Goal: Transaction & Acquisition: Book appointment/travel/reservation

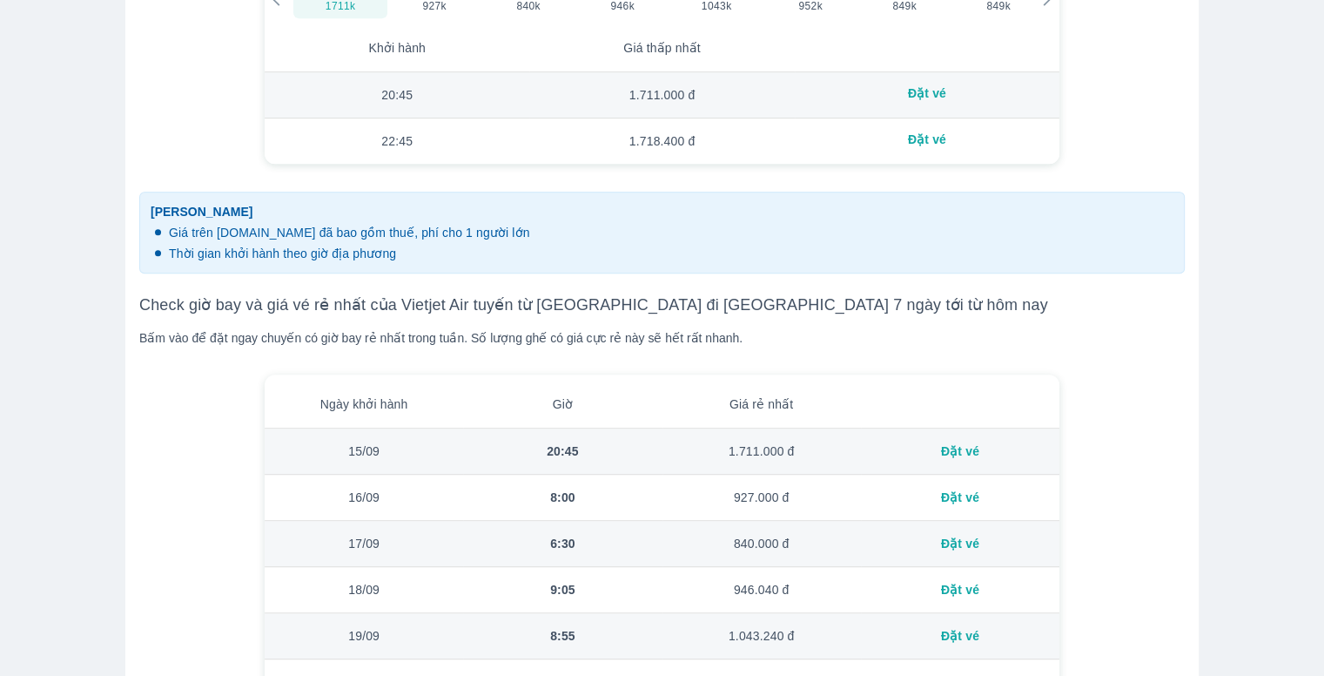
scroll to position [1045, 0]
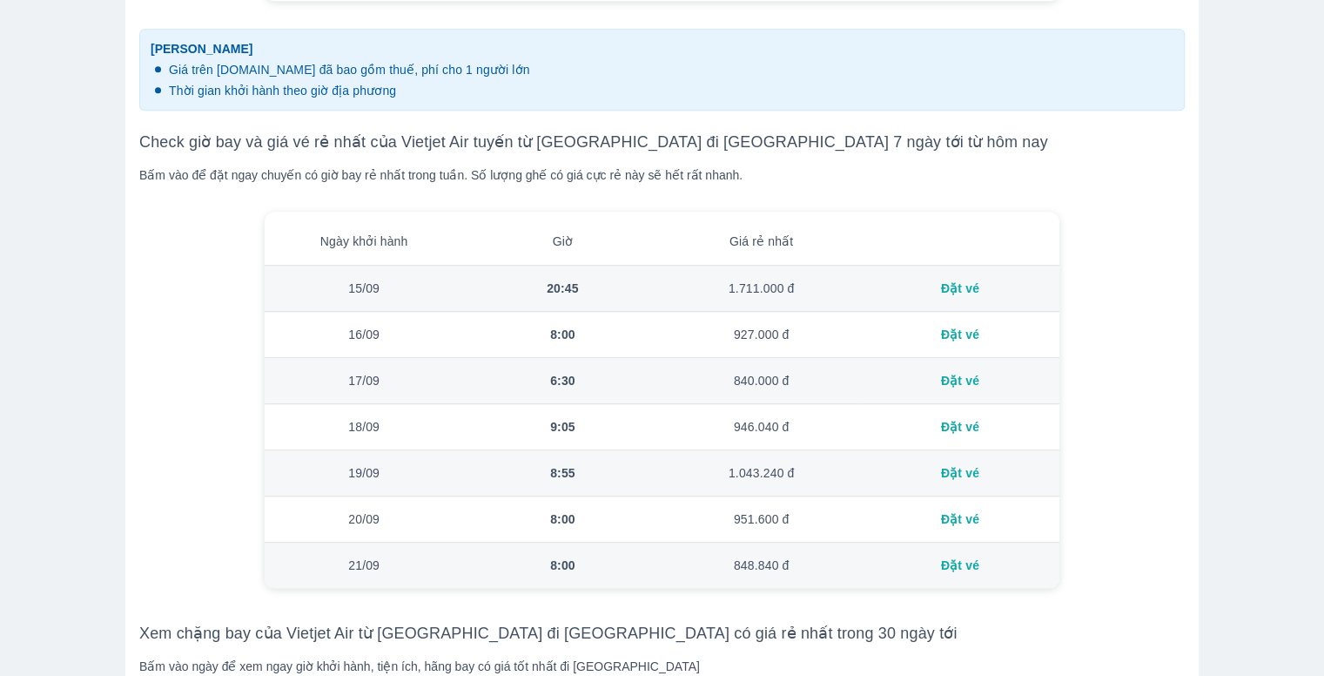
click at [965, 287] on div "Đặt vé" at bounding box center [960, 287] width 171 height 17
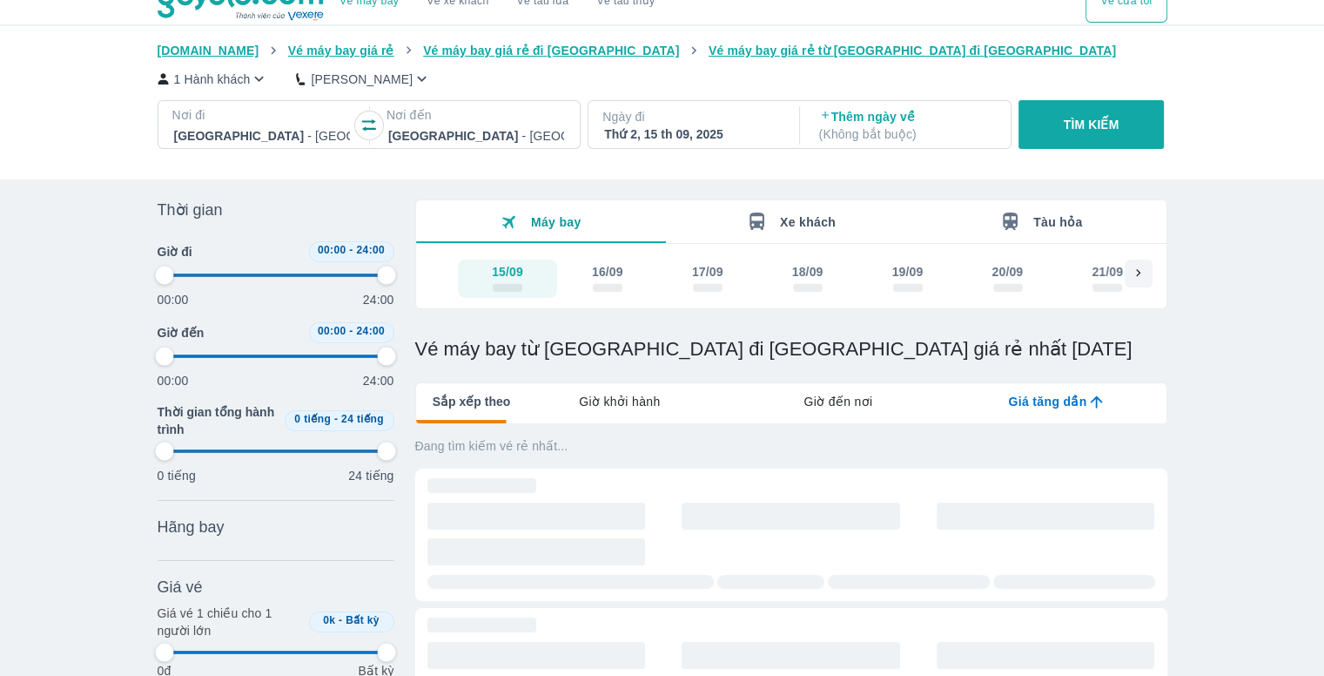
scroll to position [2, 0]
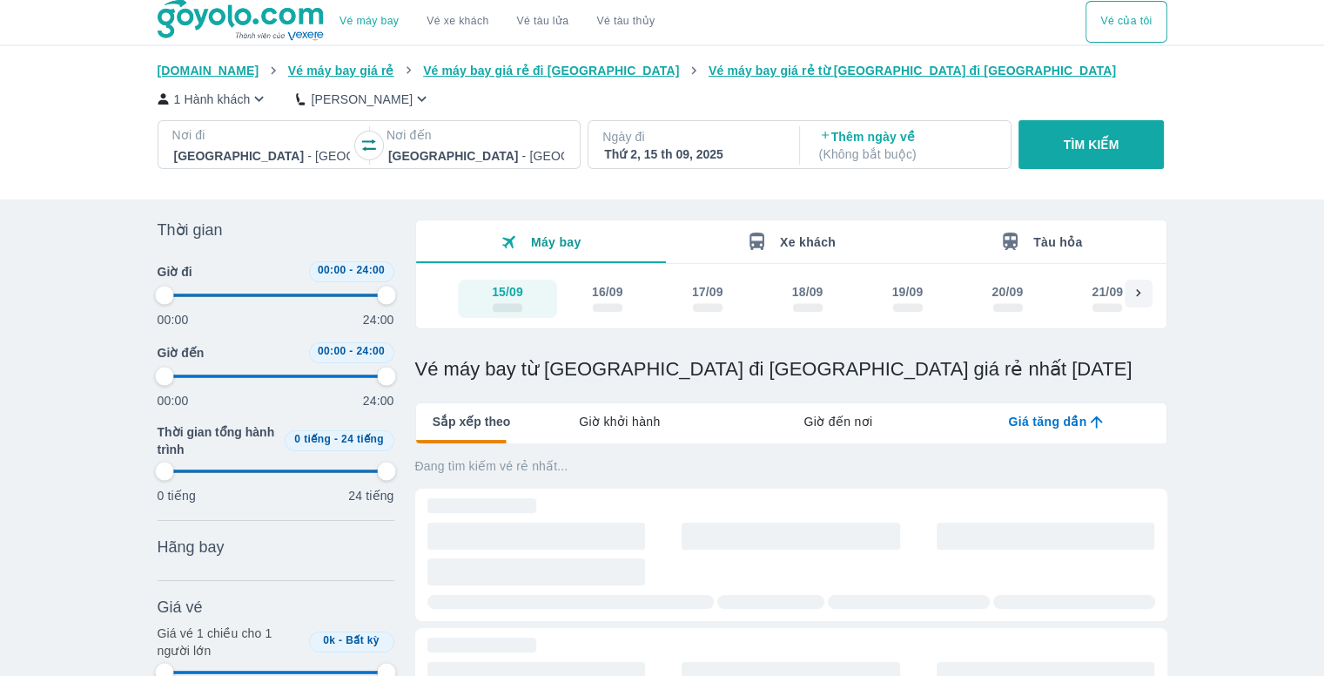
type input "97.9166666666667"
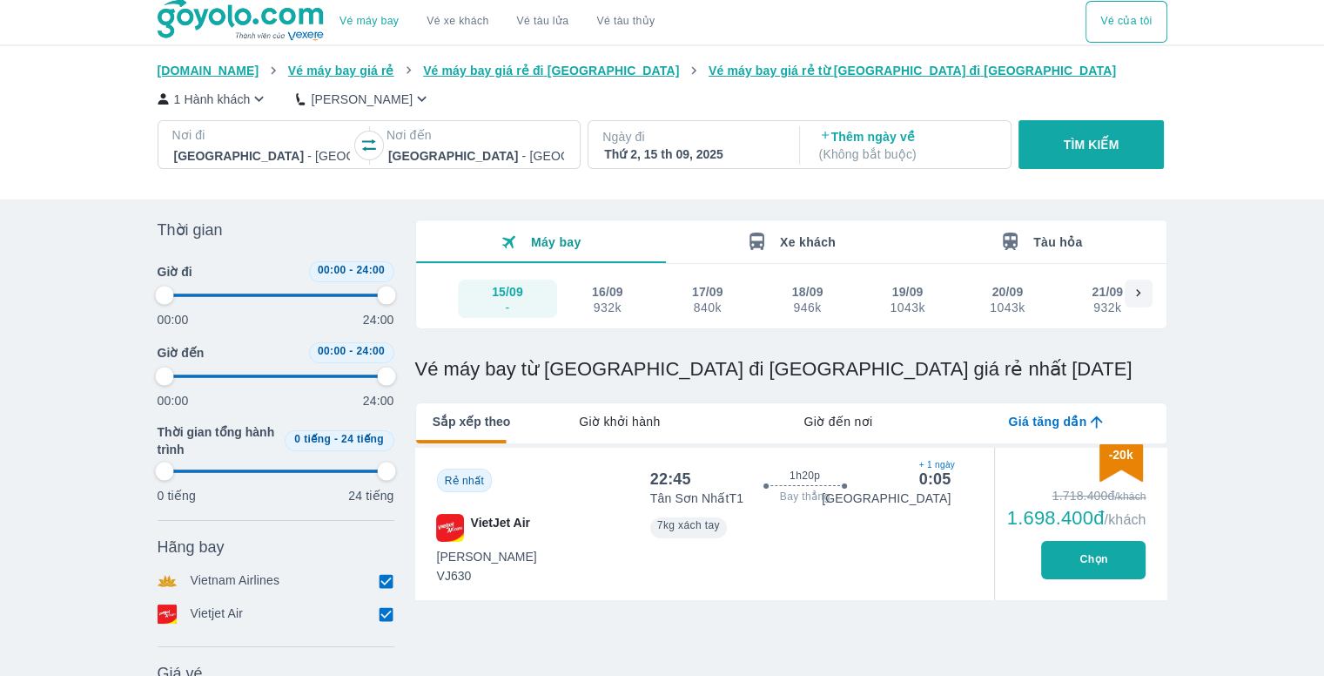
scroll to position [0, 0]
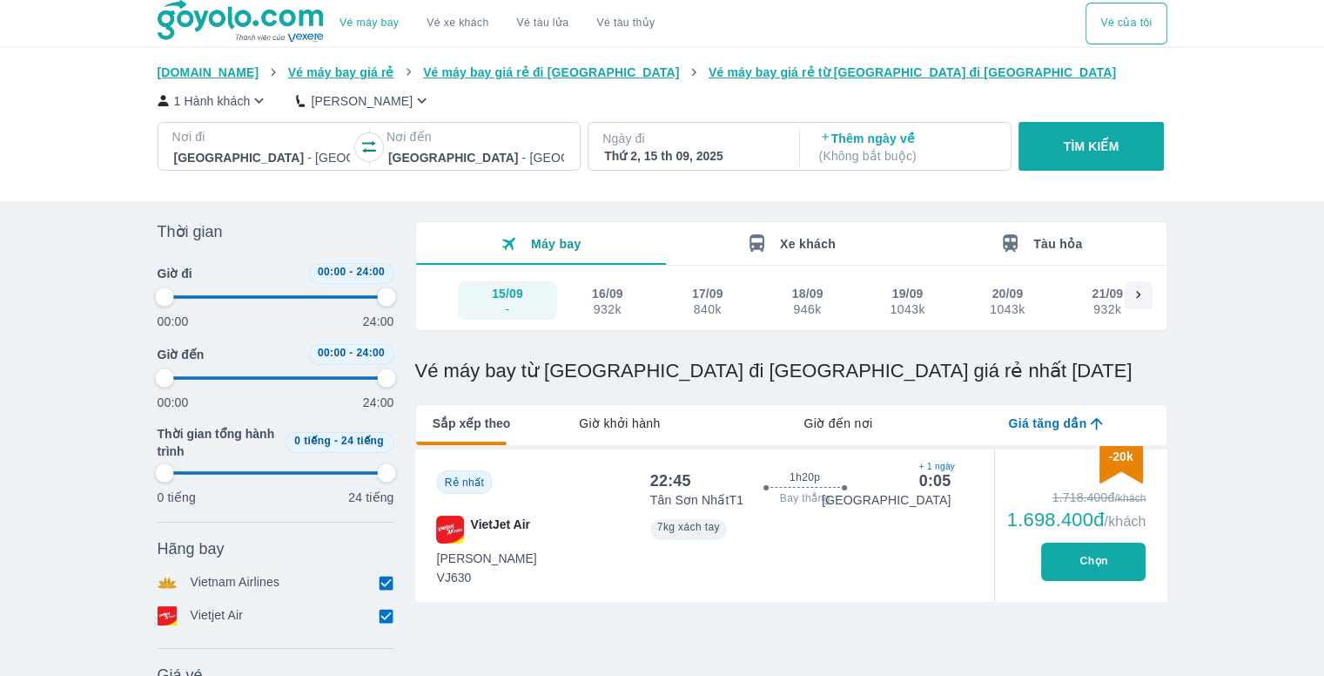
type input "97.9166666666667"
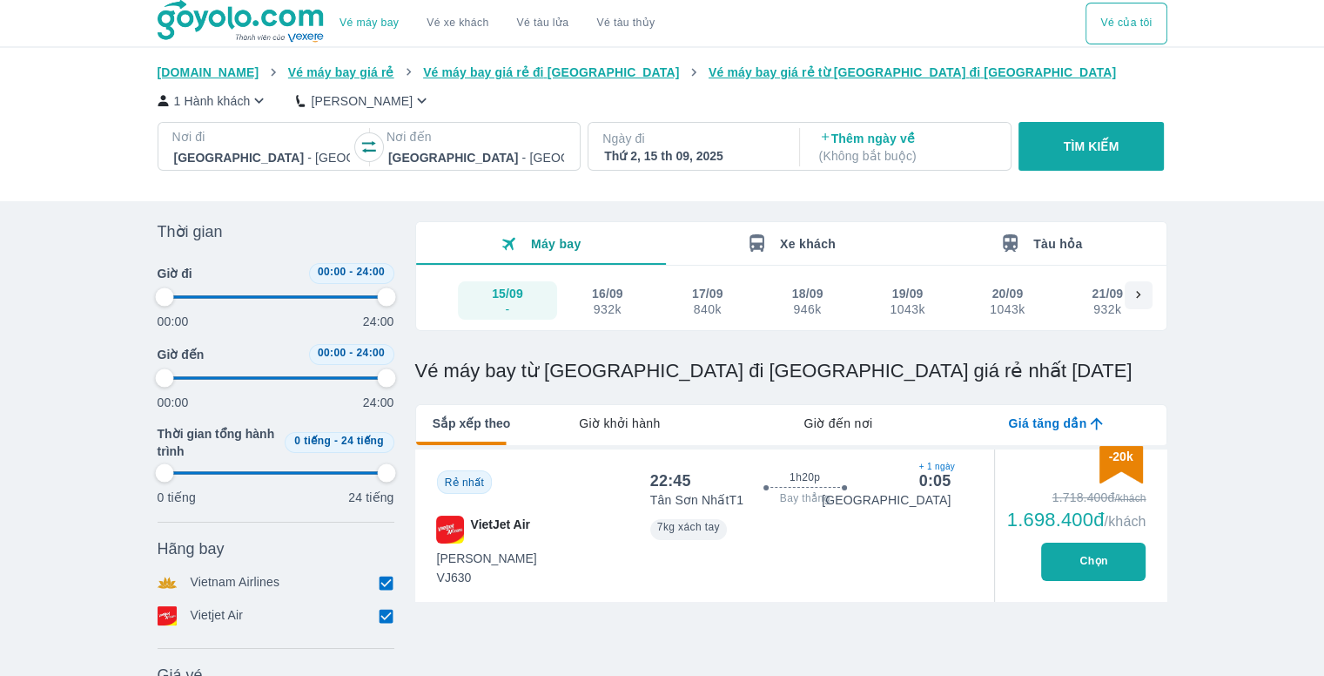
type input "97.9166666666667"
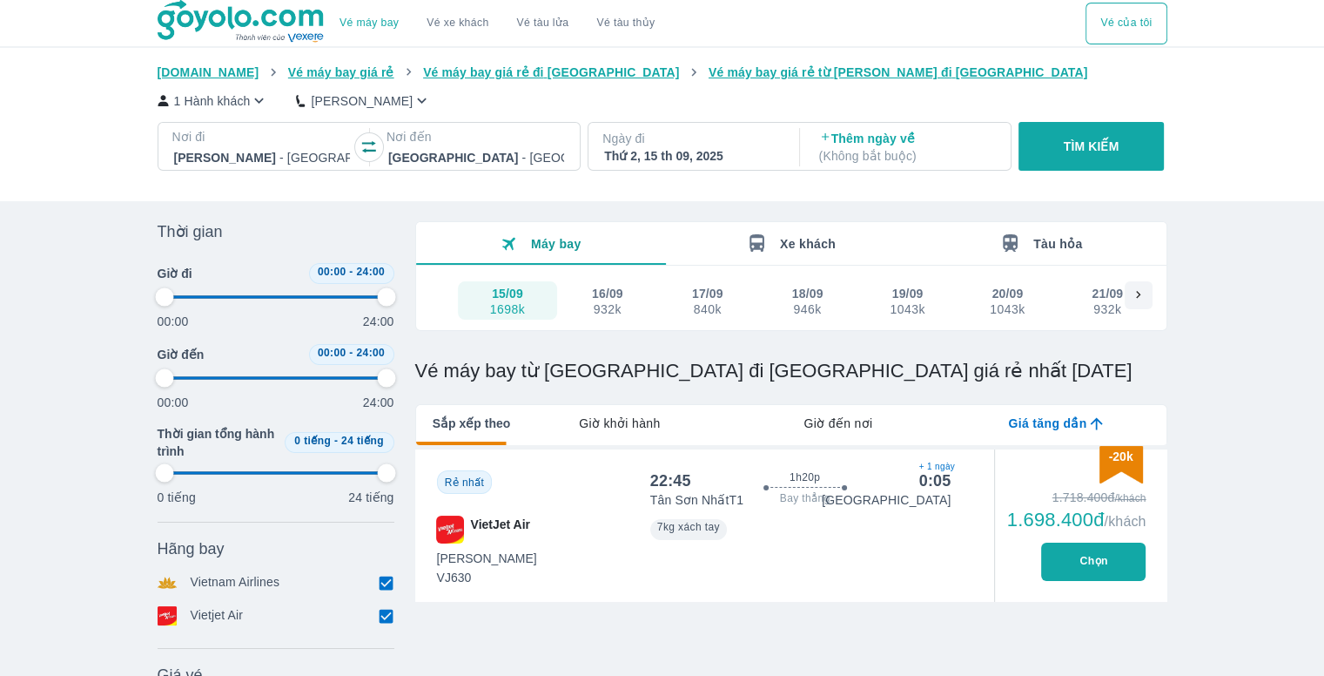
type input "97.9166666666667"
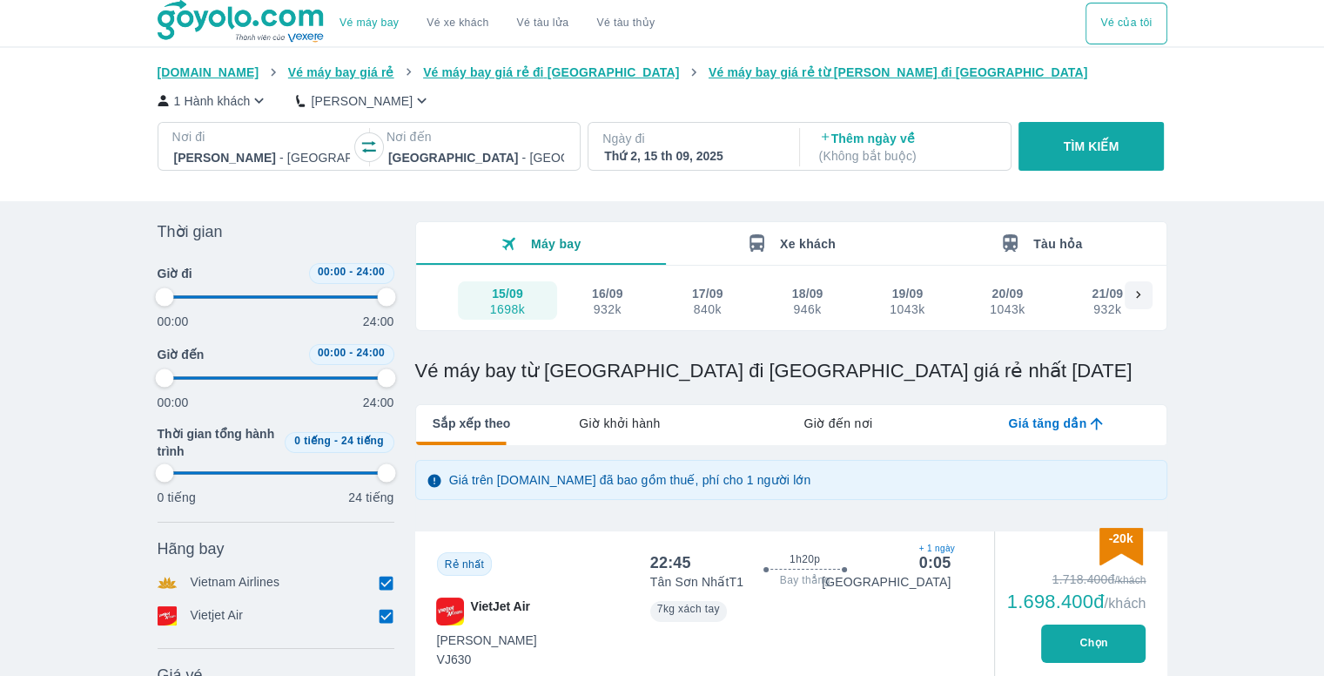
type input "97.9166666666667"
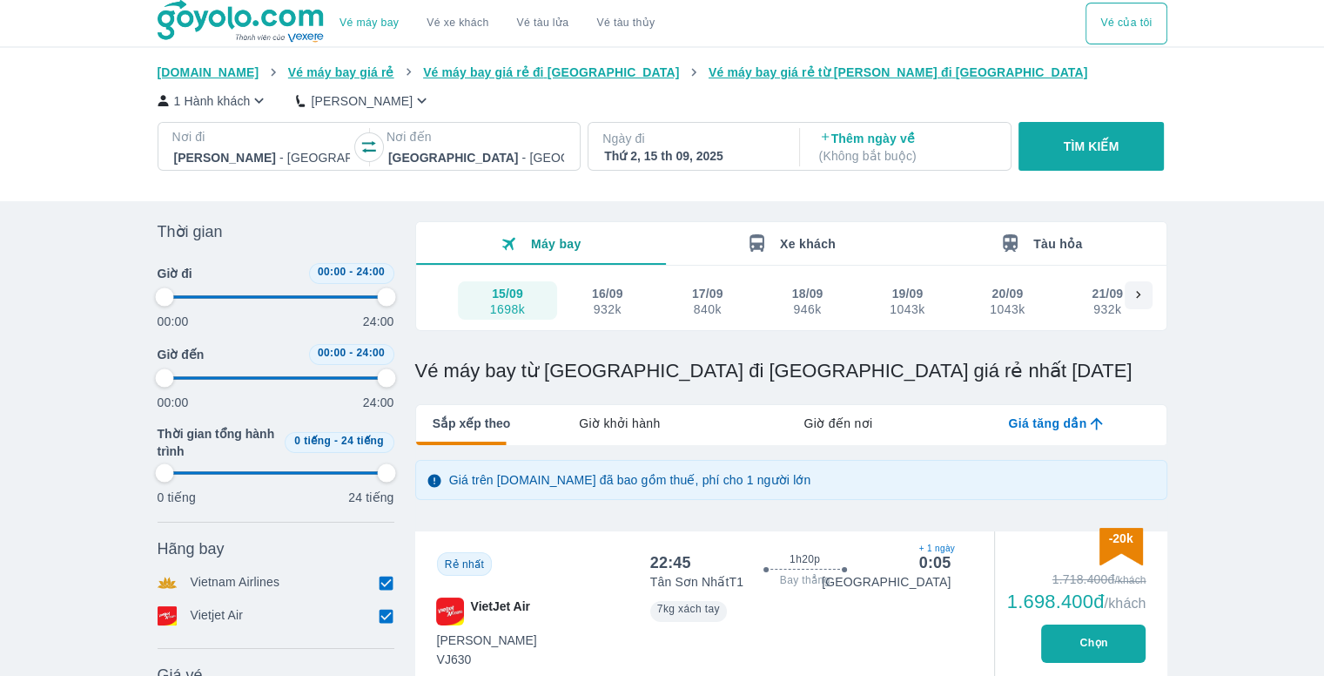
type input "97.9166666666667"
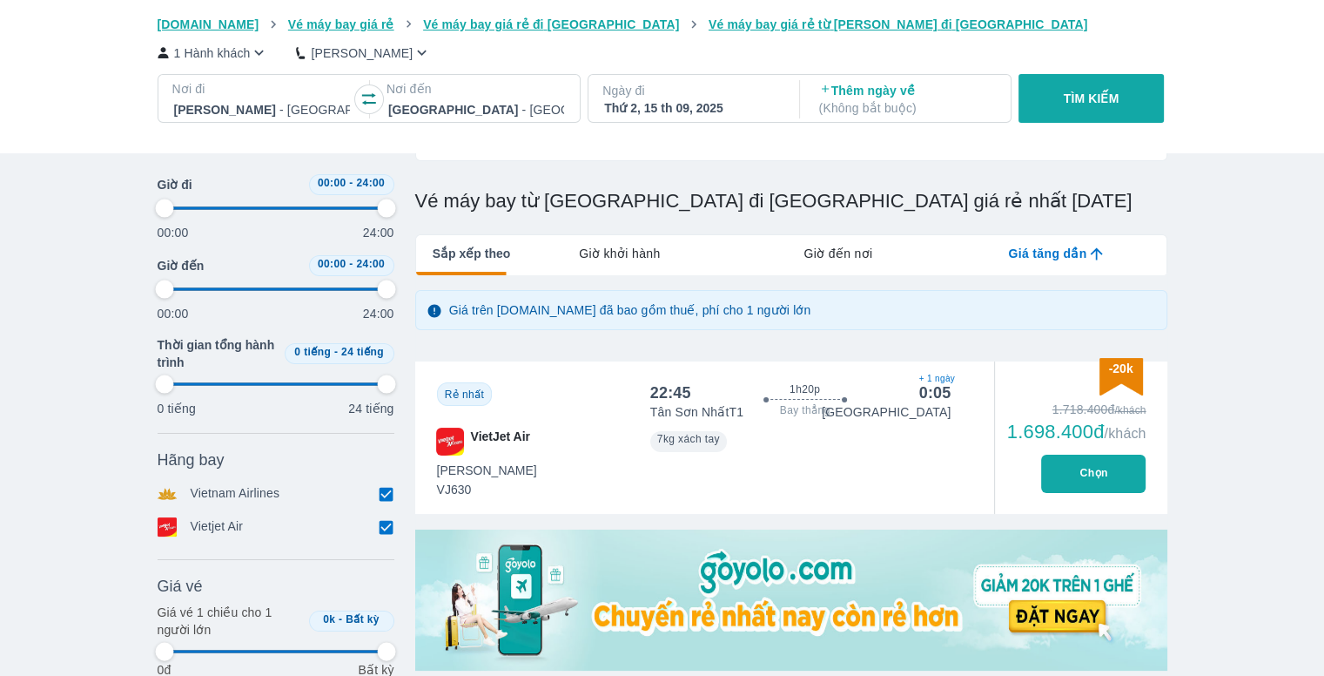
scroll to position [174, 0]
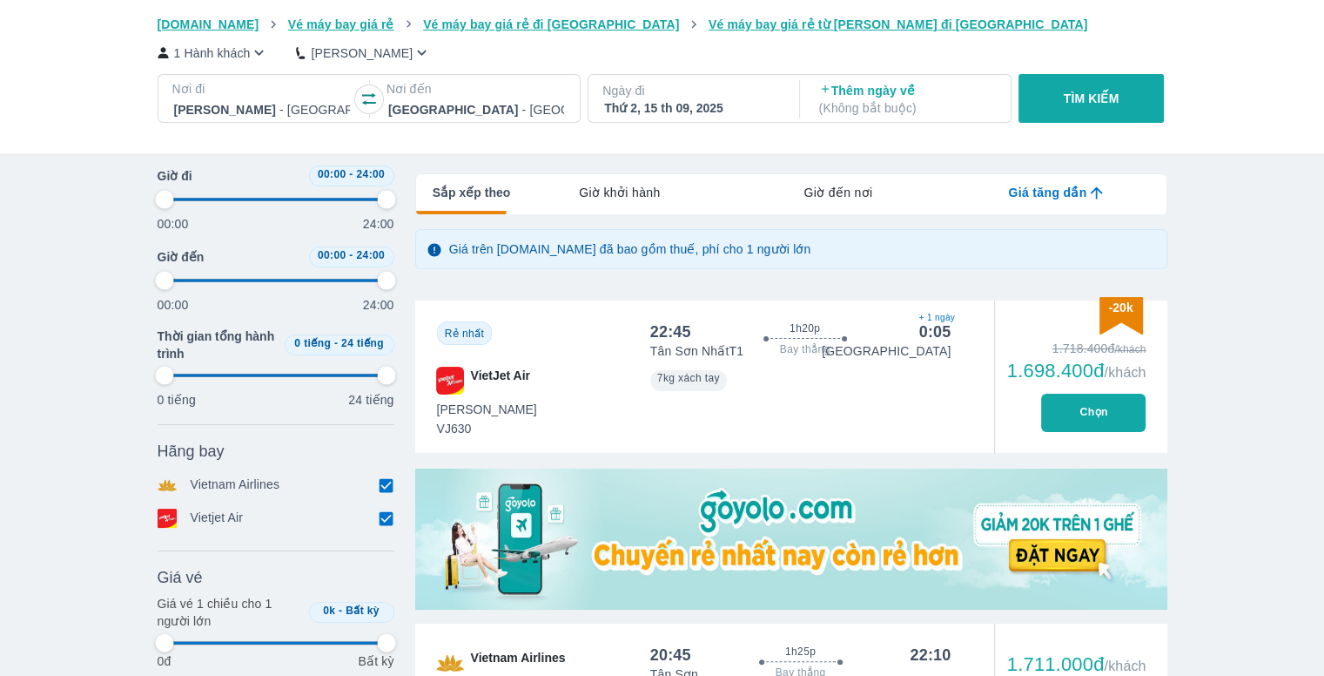
type input "97.9166666666667"
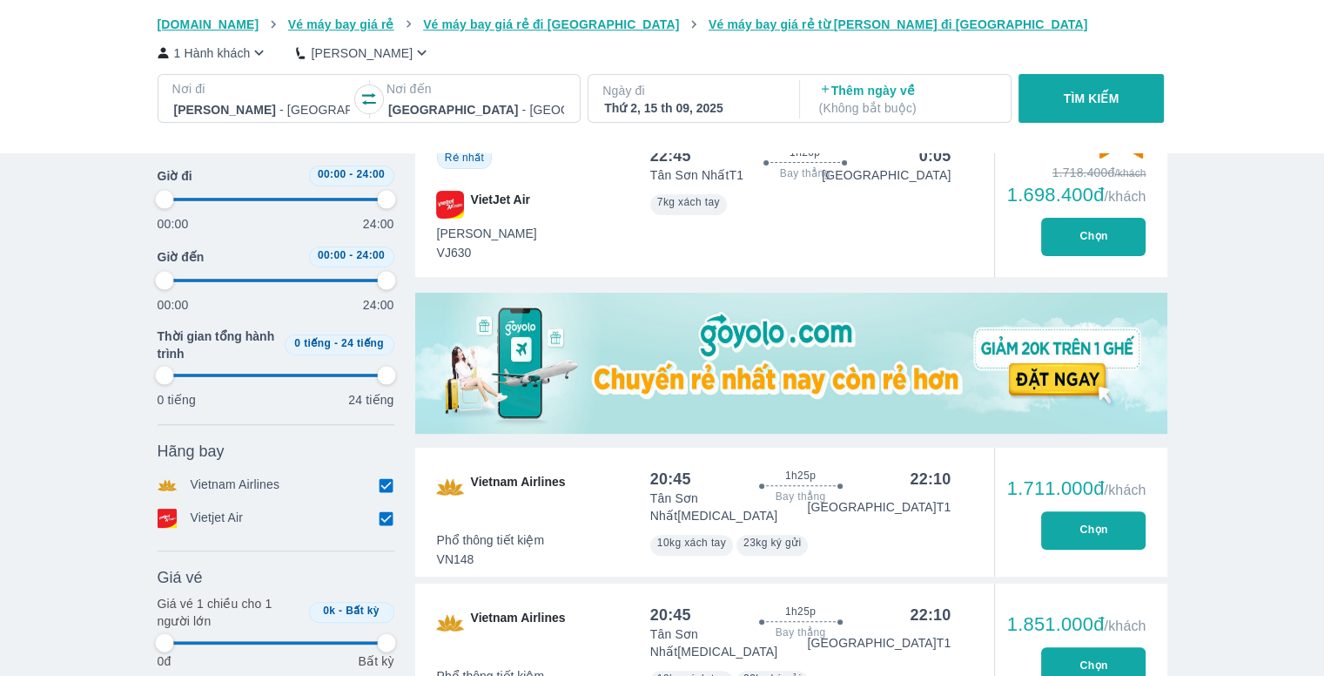
type input "97.9166666666667"
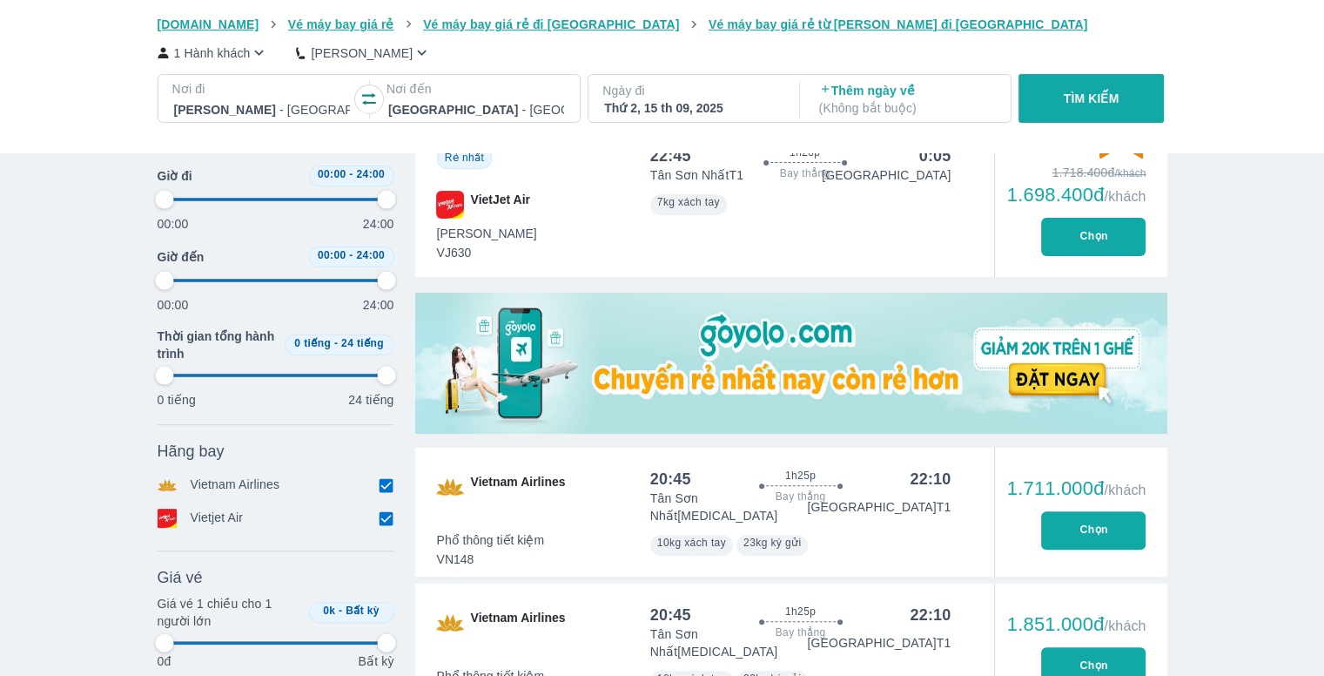
type input "97.9166666666667"
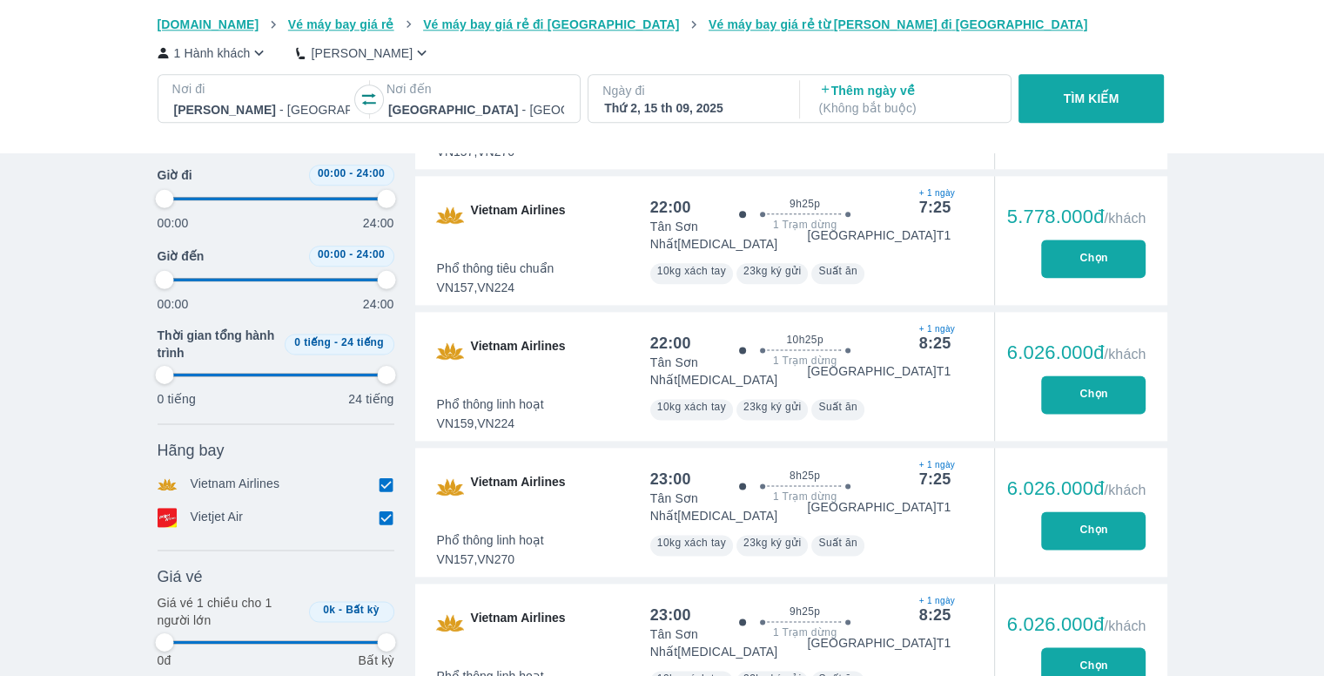
type input "97.9166666666667"
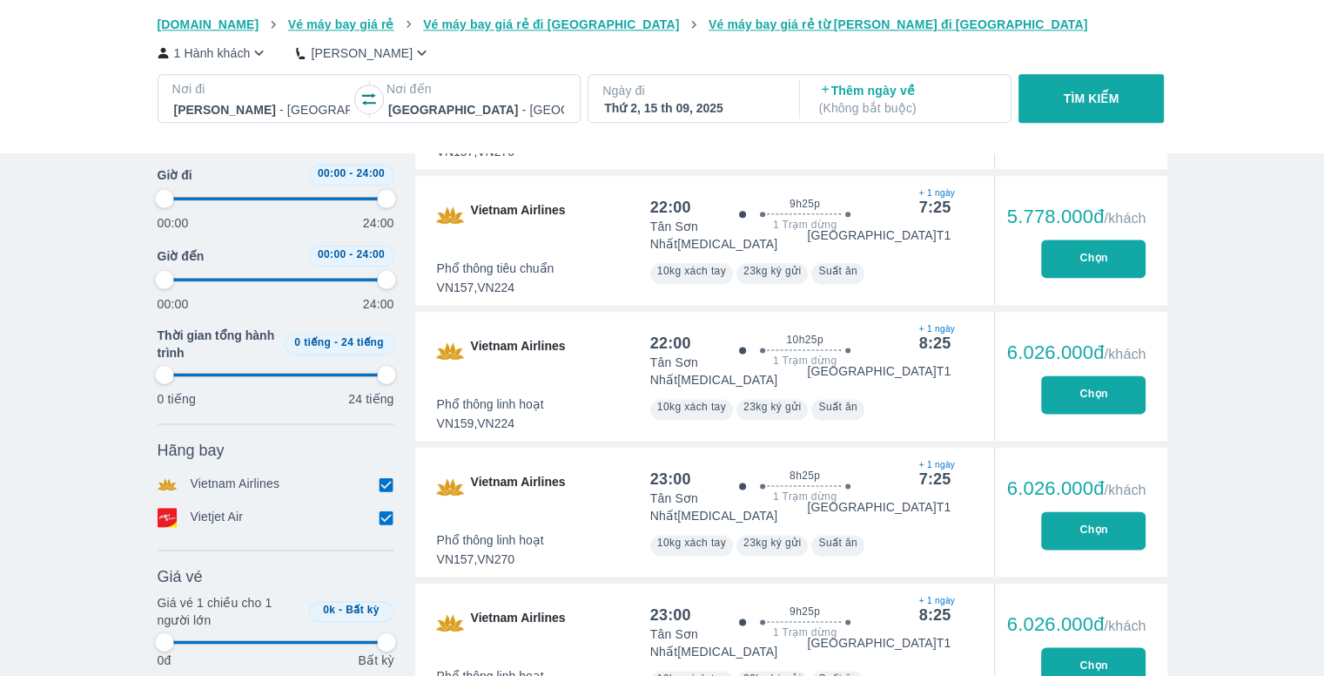
type input "97.9166666666667"
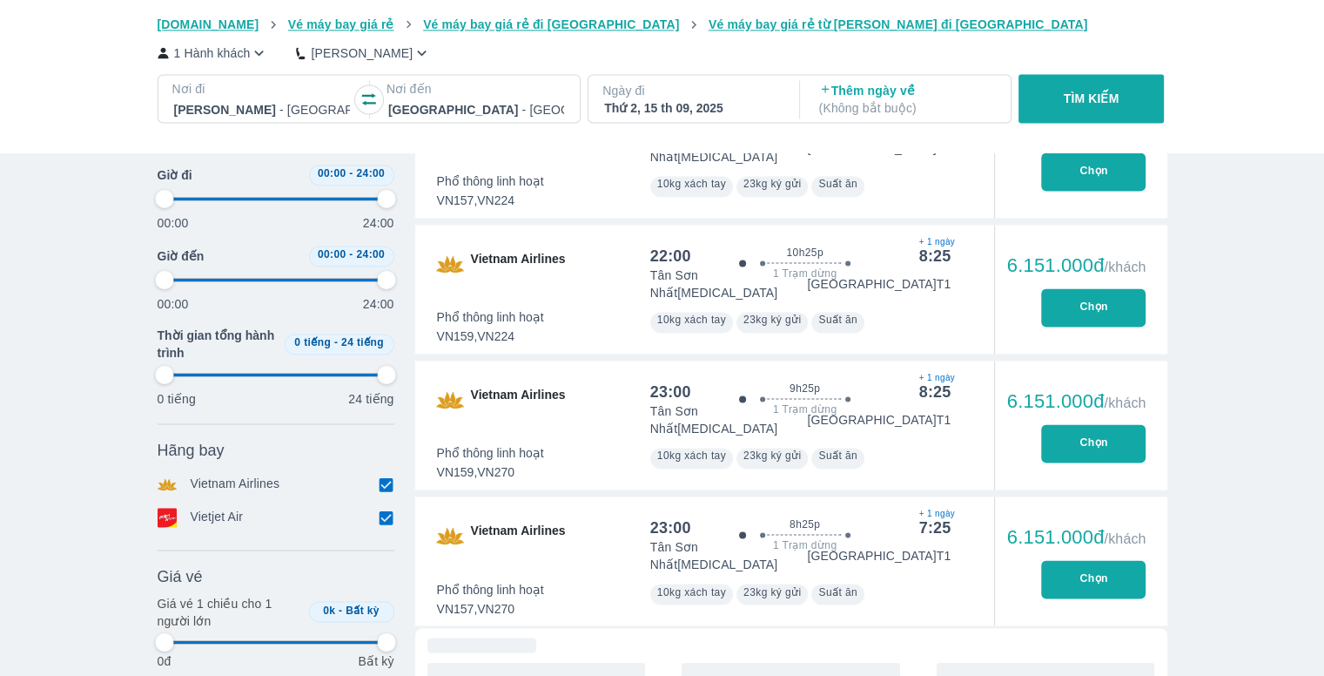
type input "97.9166666666667"
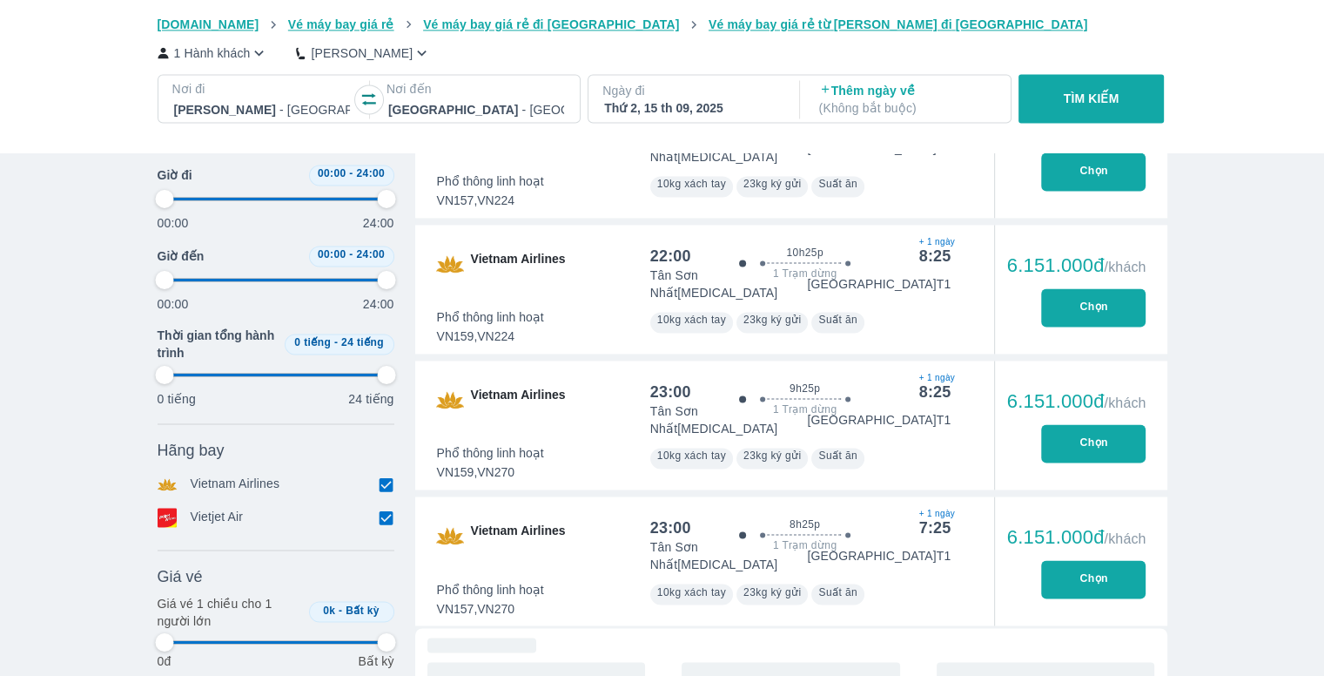
type input "97.9166666666667"
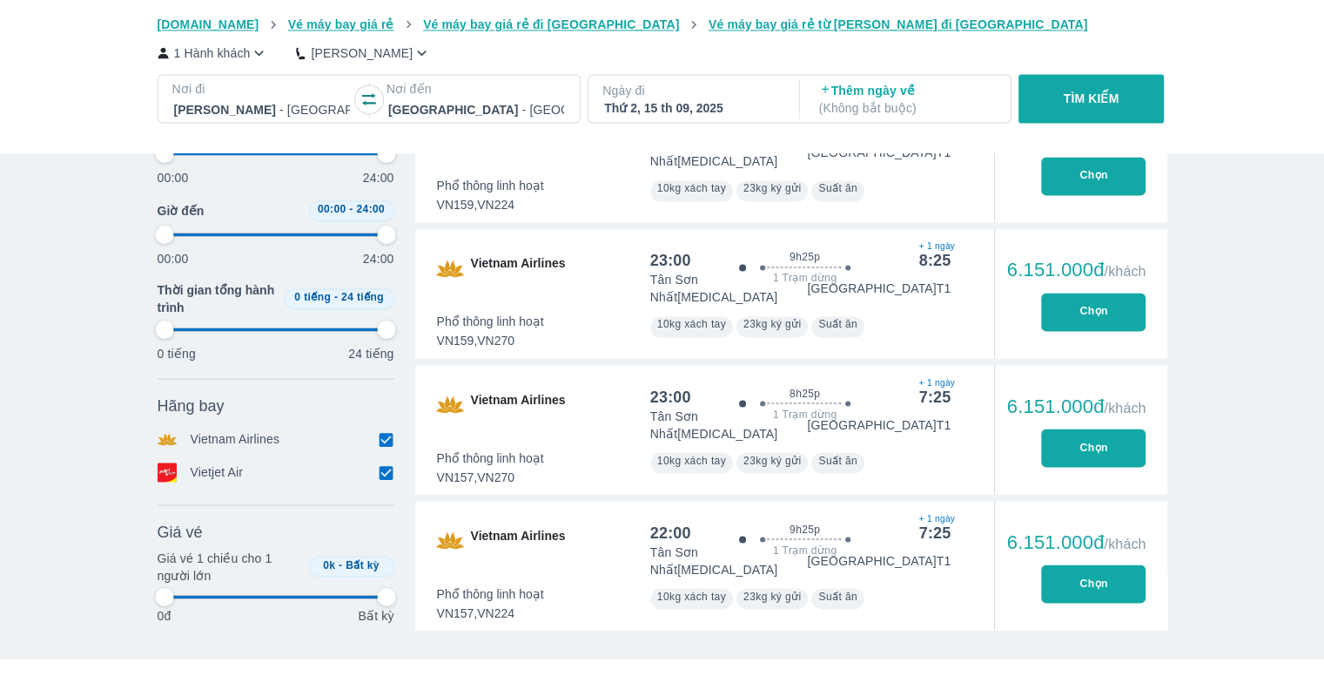
scroll to position [2990, 0]
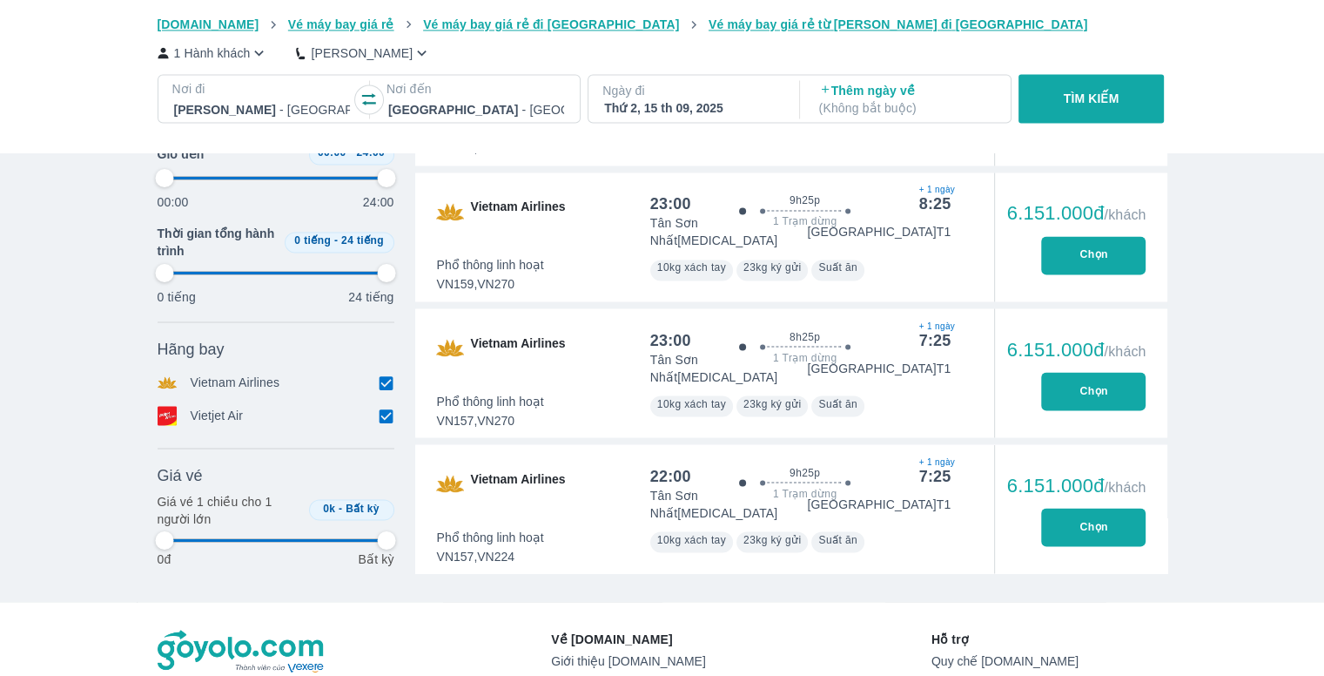
type input "97.9166666666667"
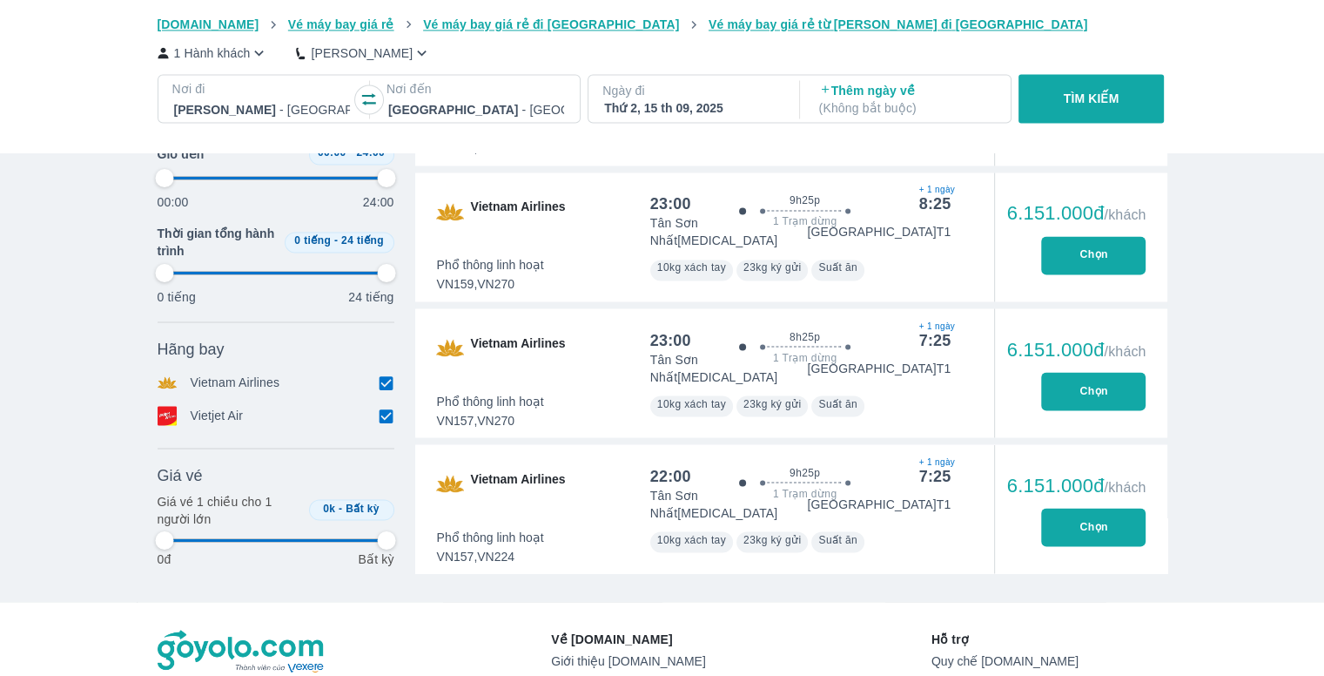
type input "97.9166666666667"
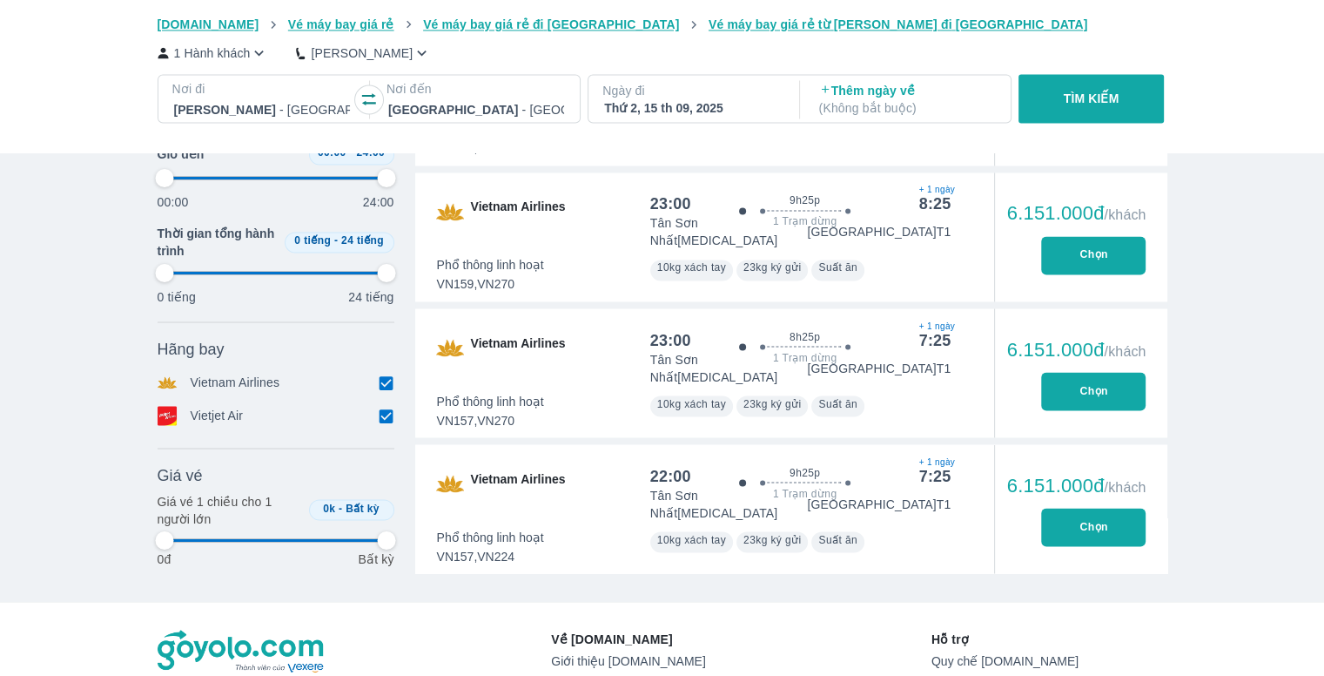
type input "97.9166666666667"
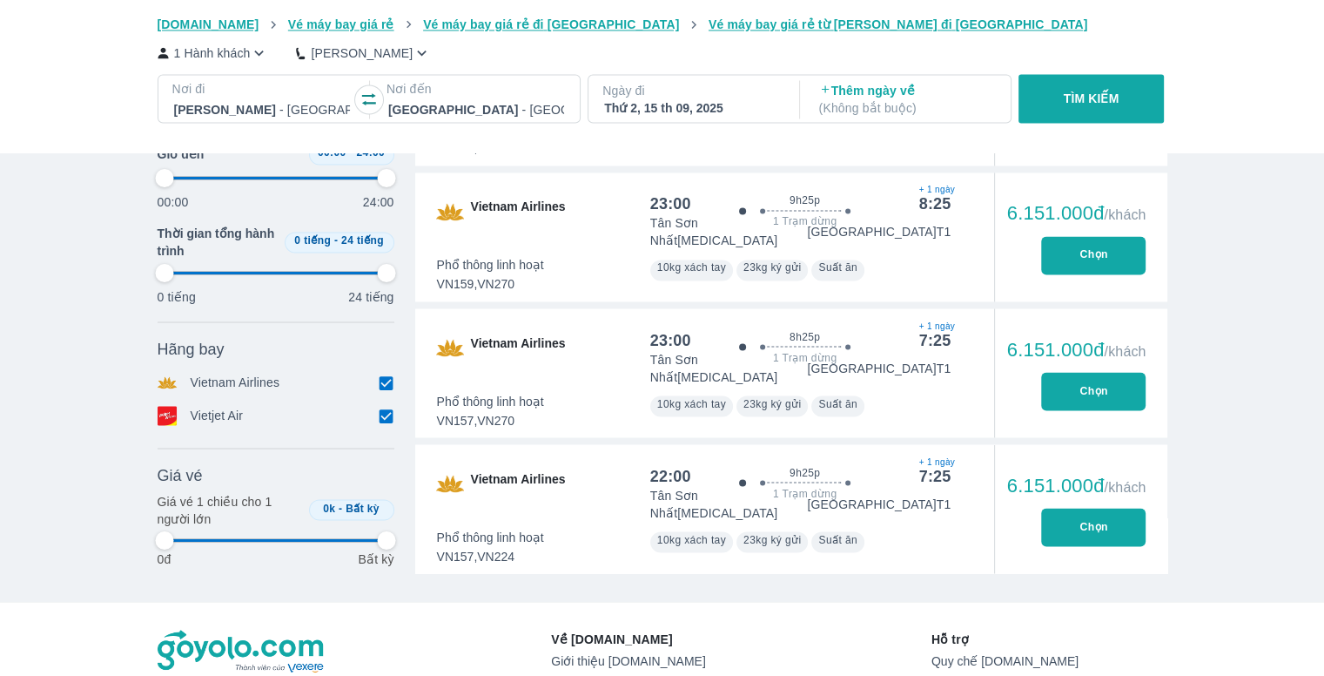
type input "97.9166666666667"
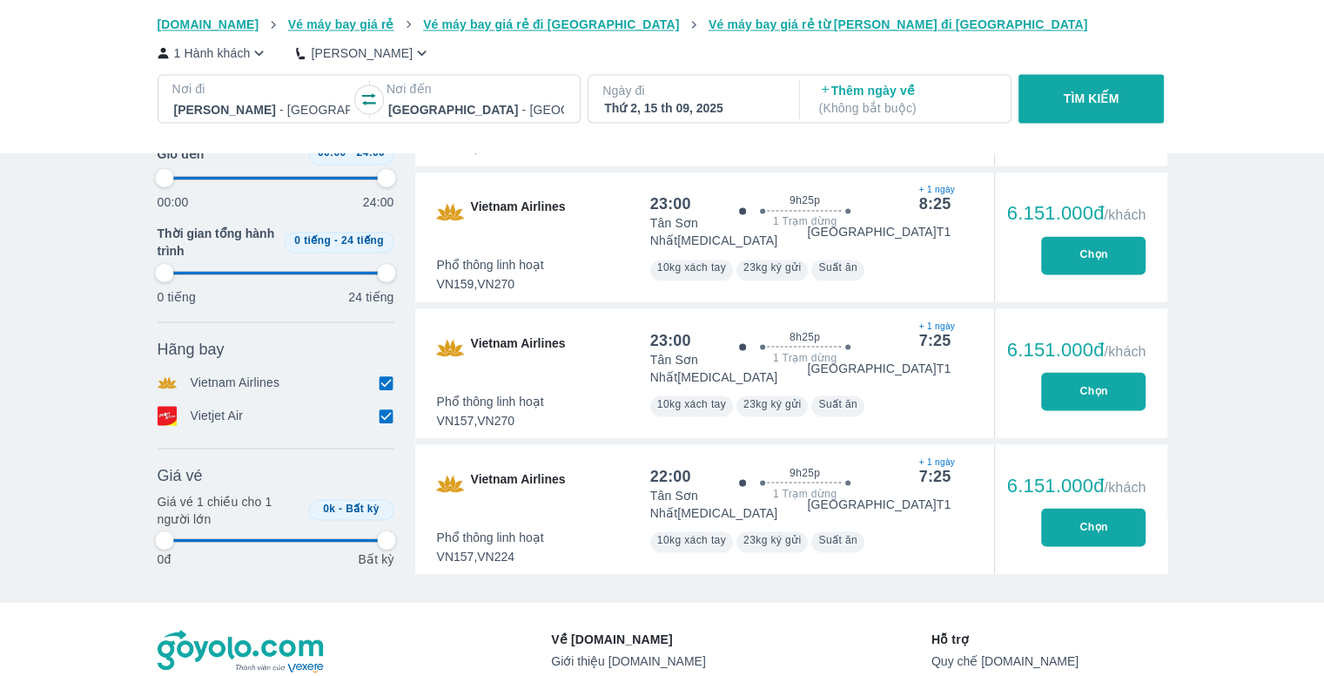
type input "97.9166666666667"
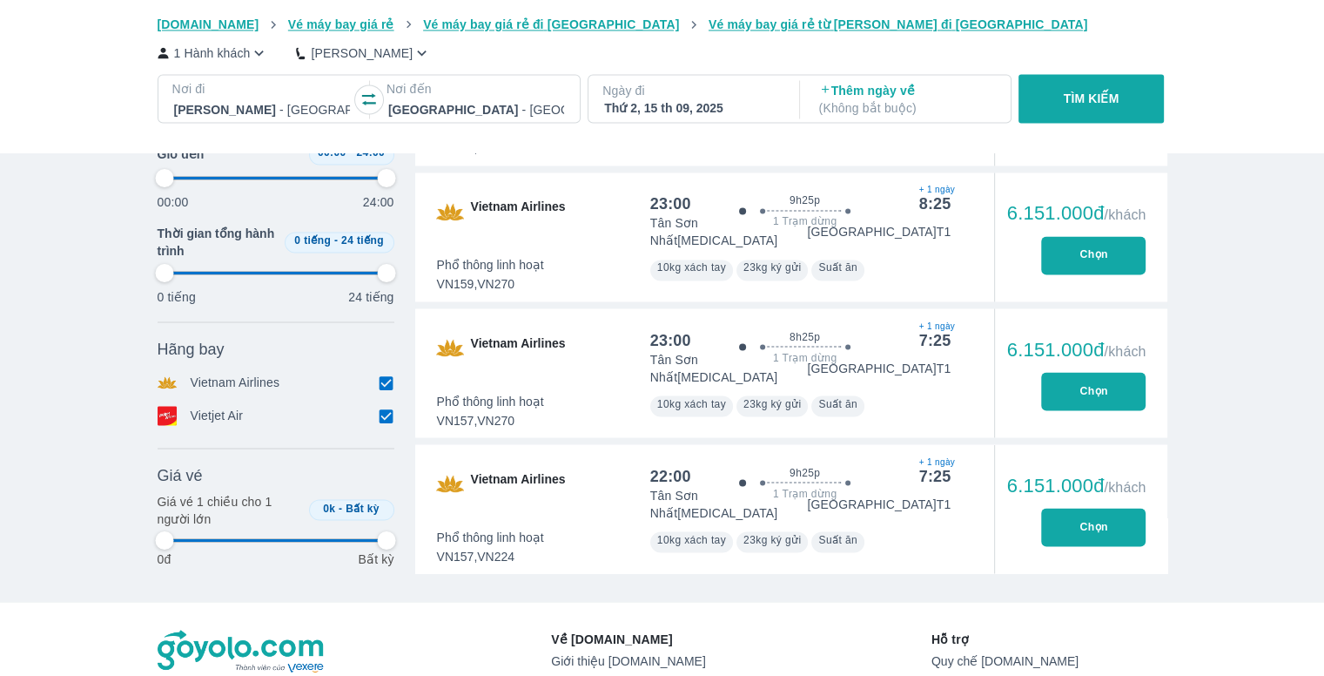
type input "97.9166666666667"
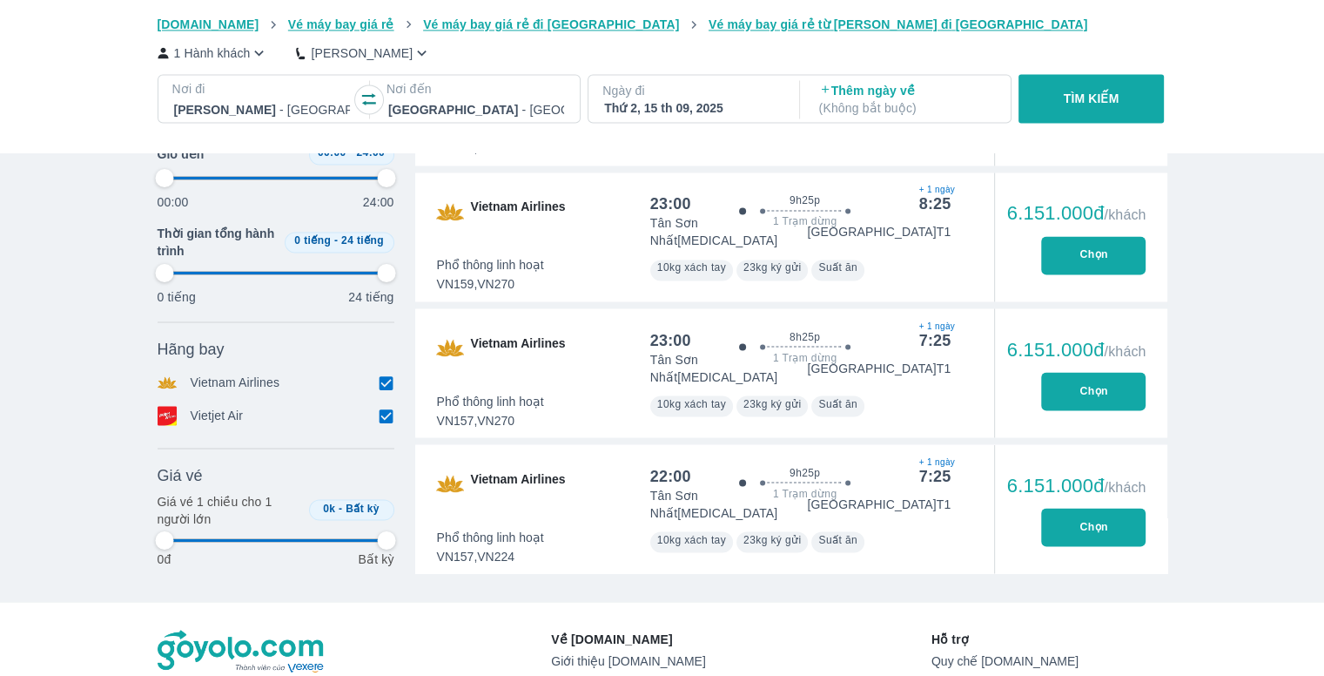
type input "97.9166666666667"
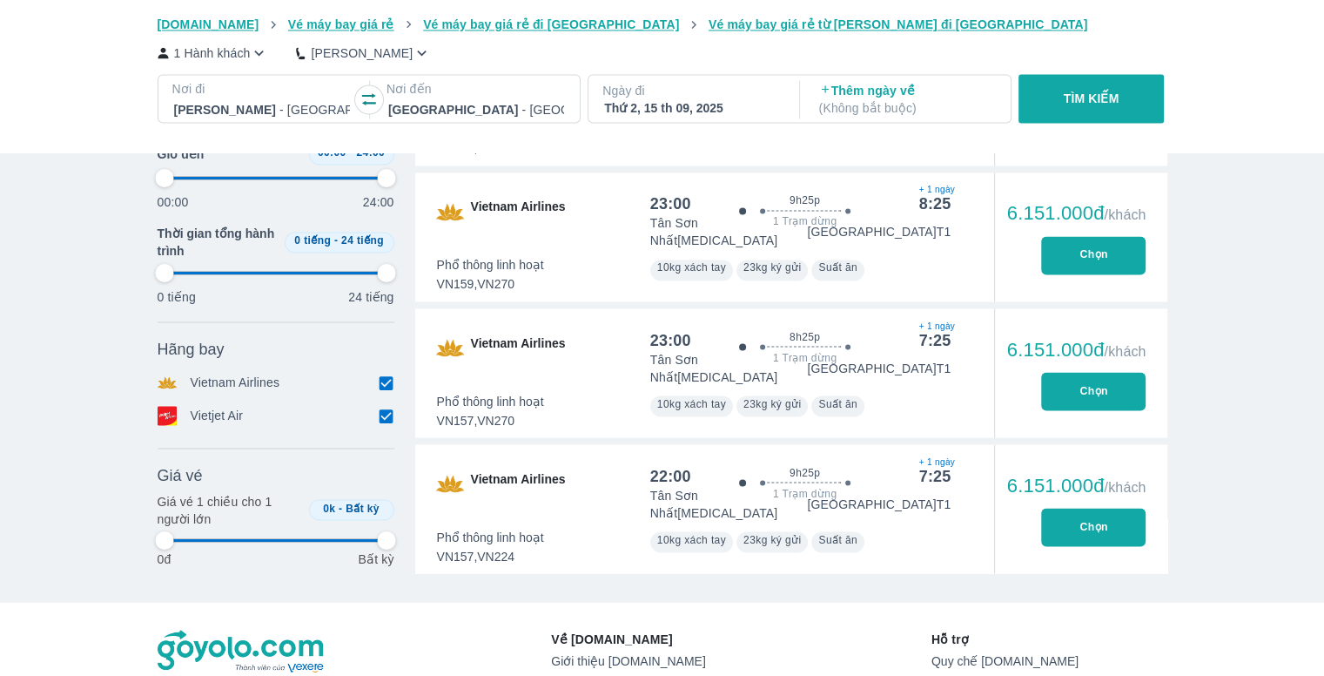
type input "97.9166666666667"
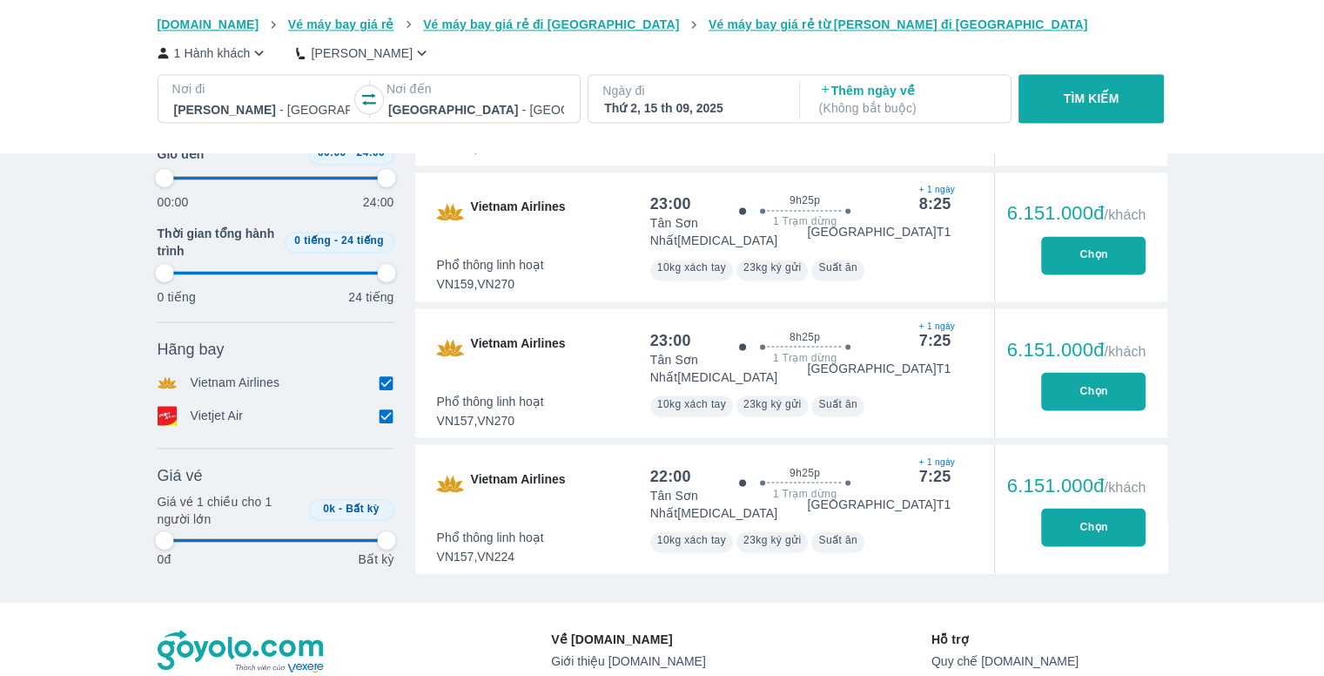
type input "97.9166666666667"
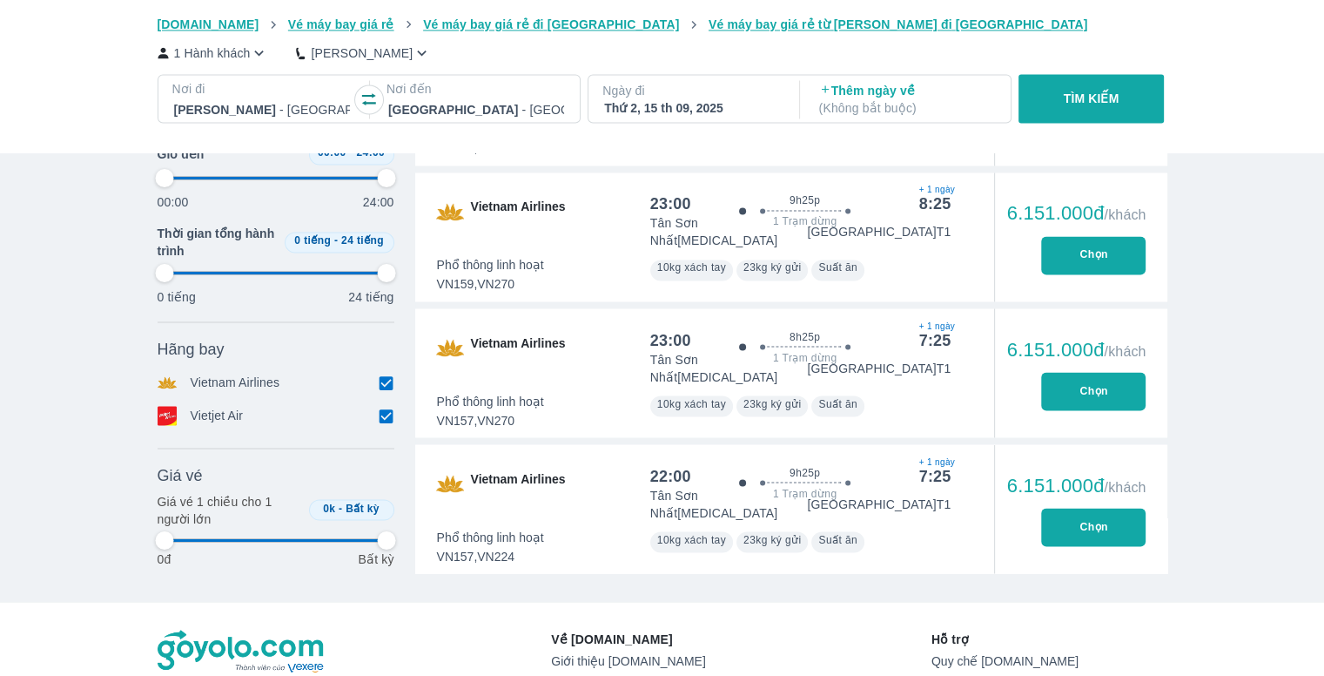
type input "97.9166666666667"
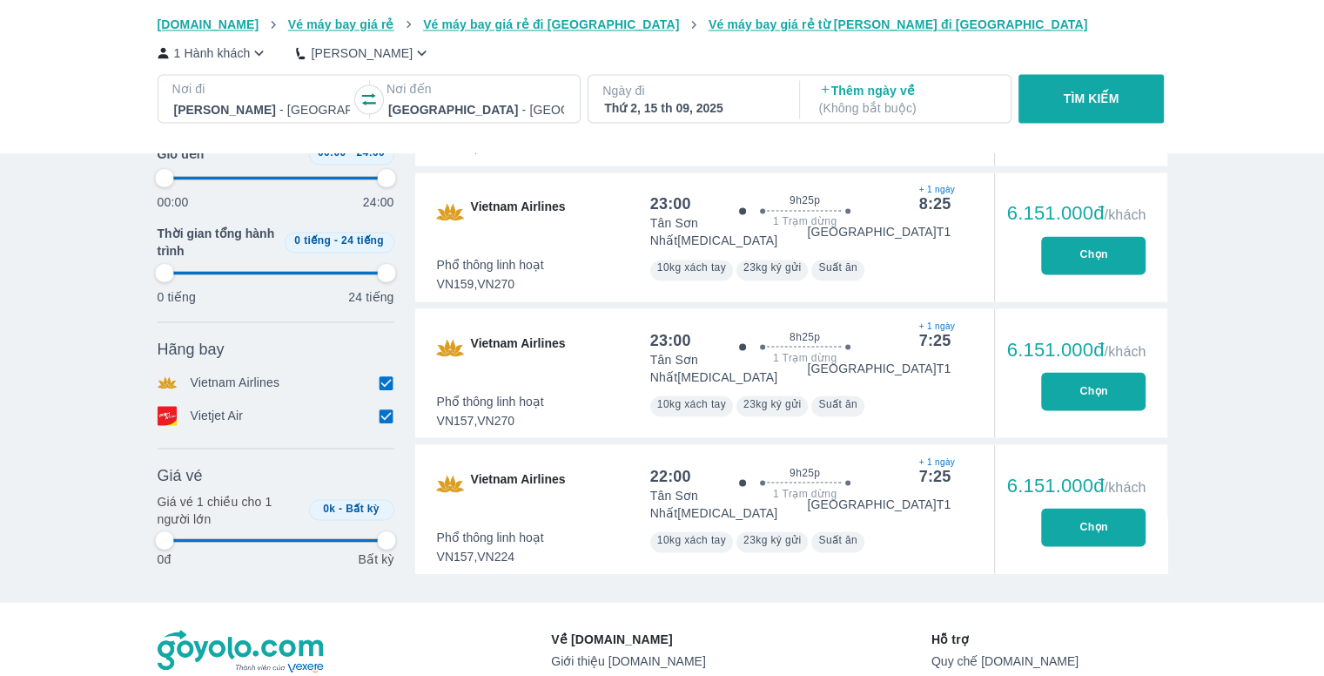
type input "97.9166666666667"
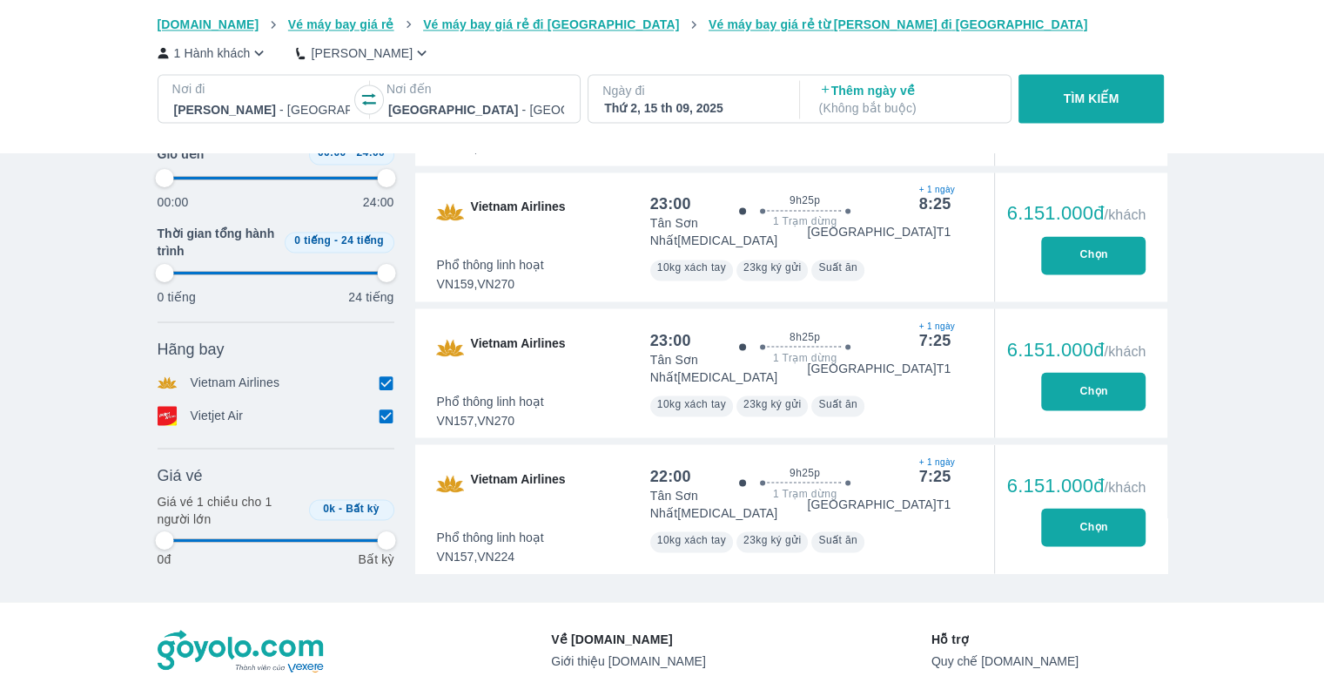
type input "97.9166666666667"
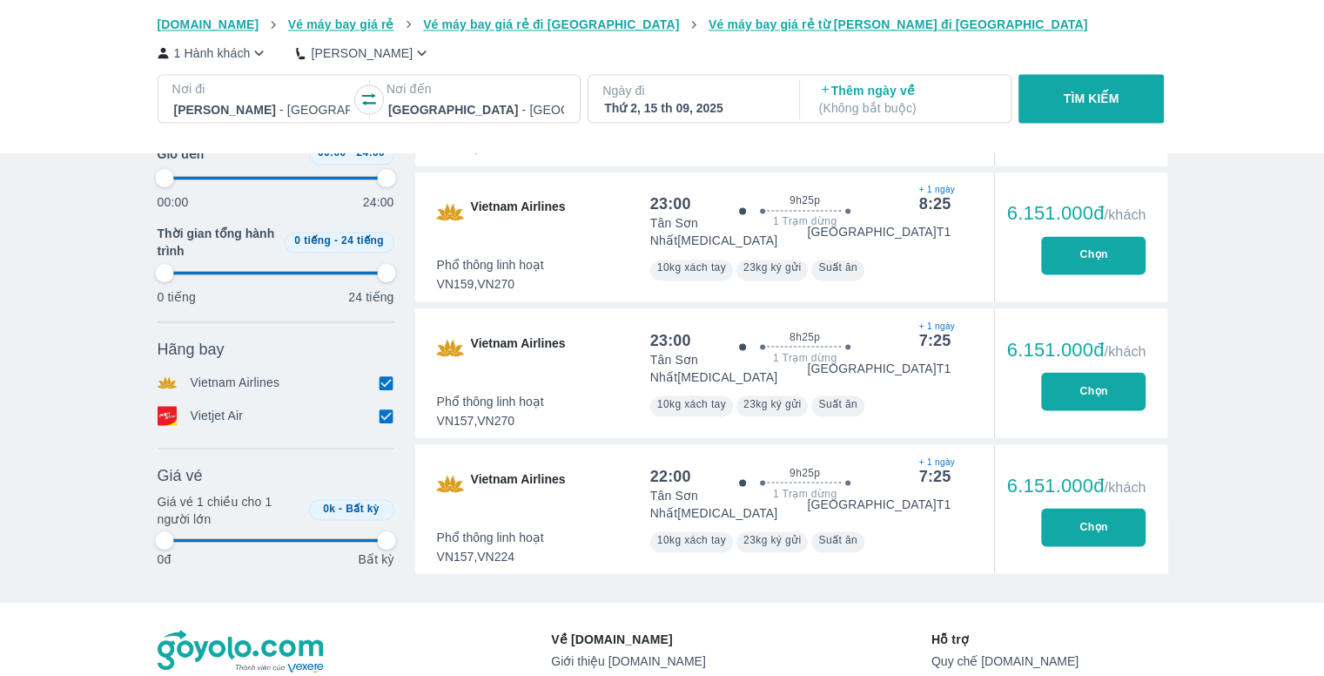
type input "97.9166666666667"
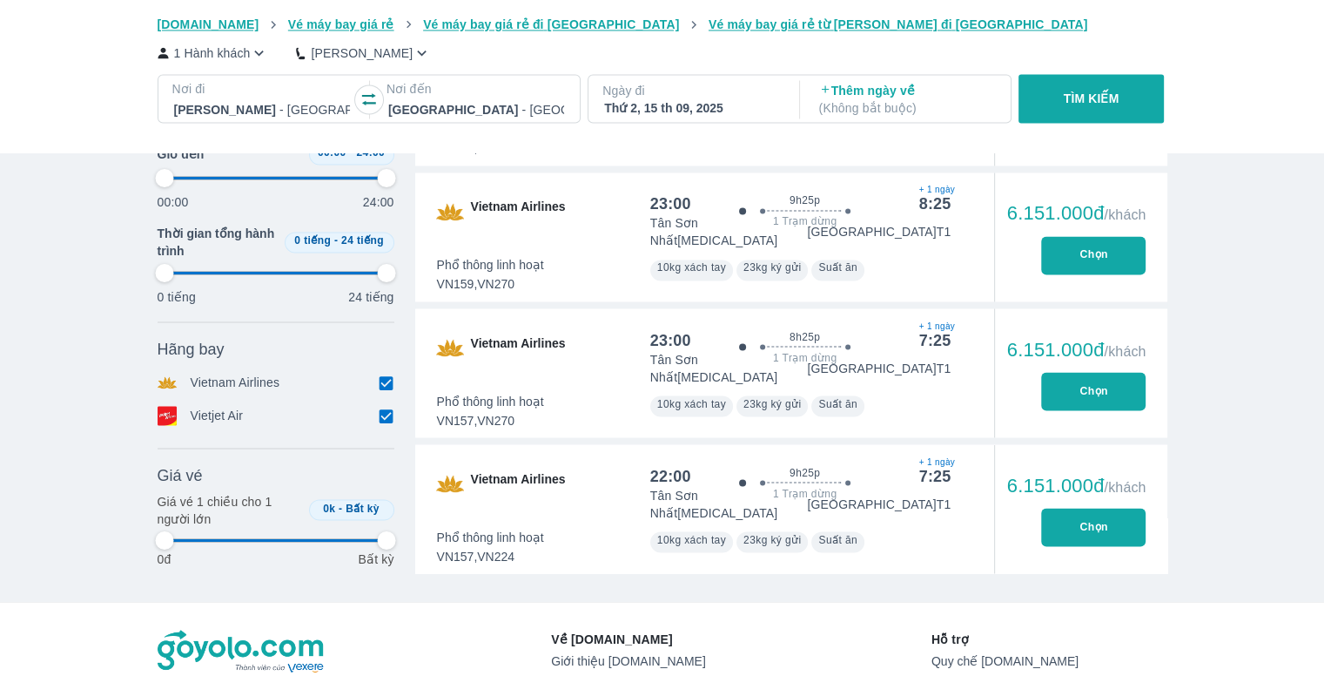
type input "97.9166666666667"
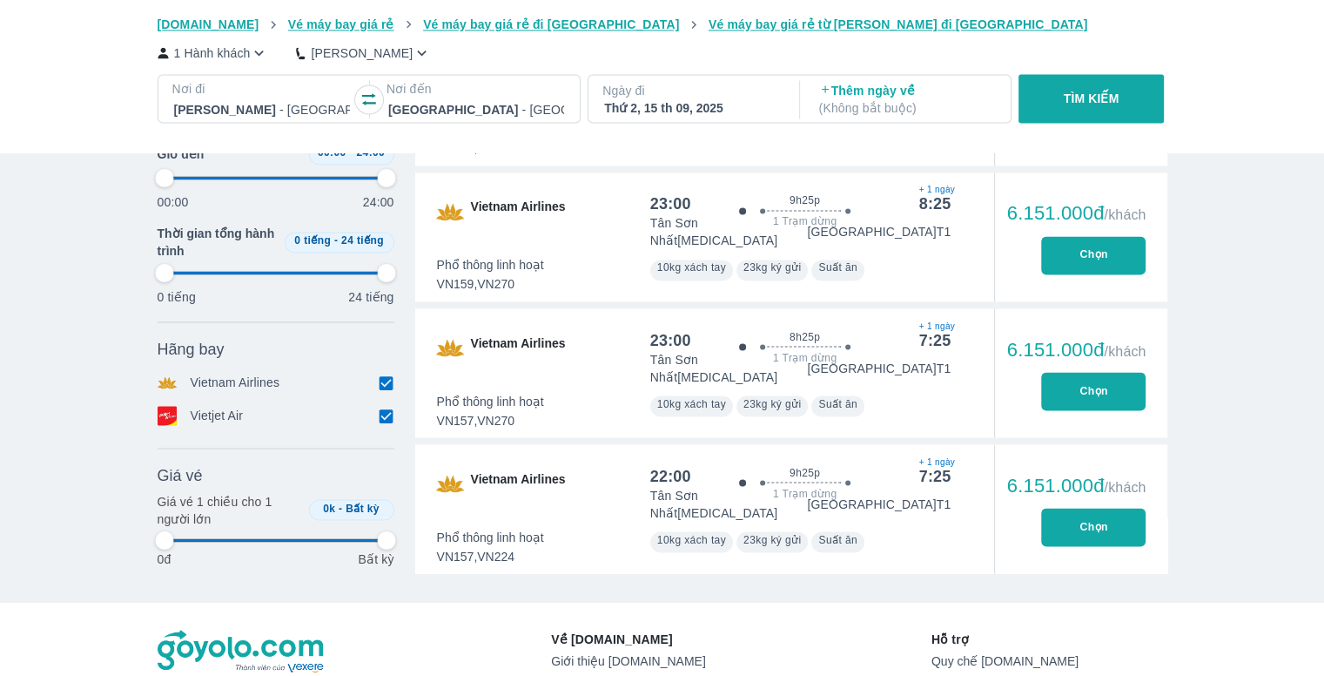
type input "97.9166666666667"
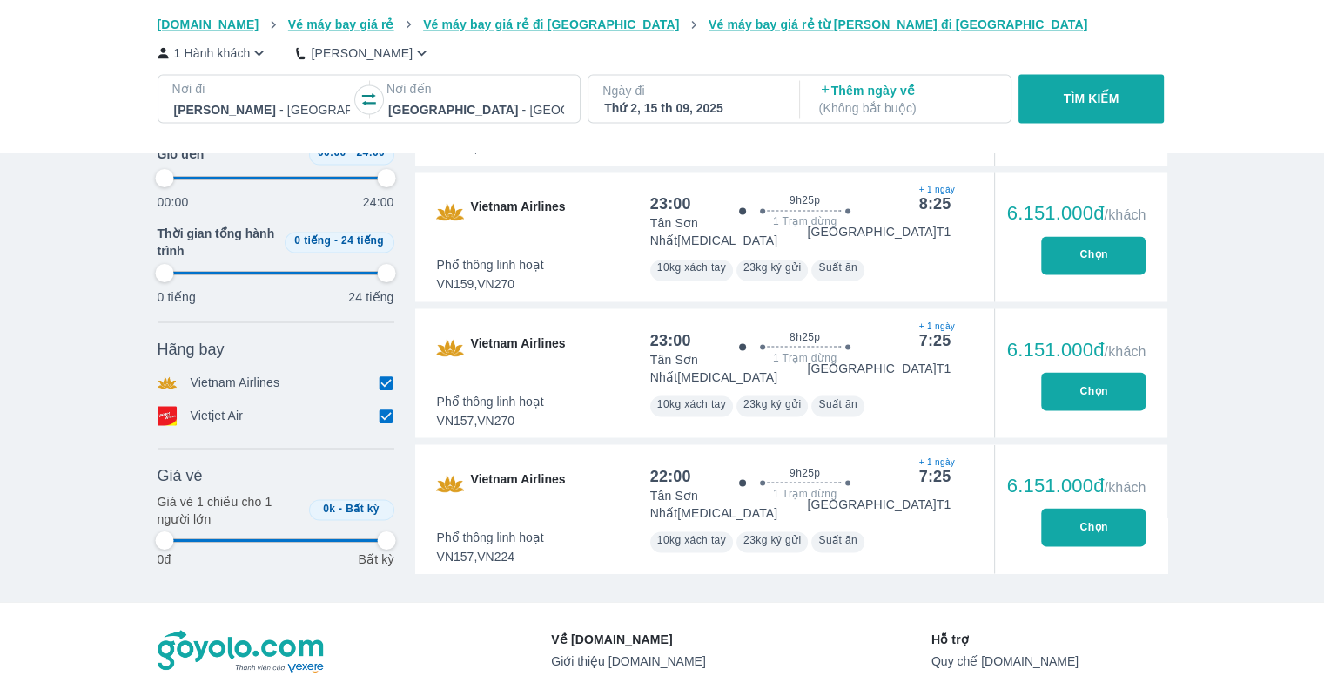
type input "97.9166666666667"
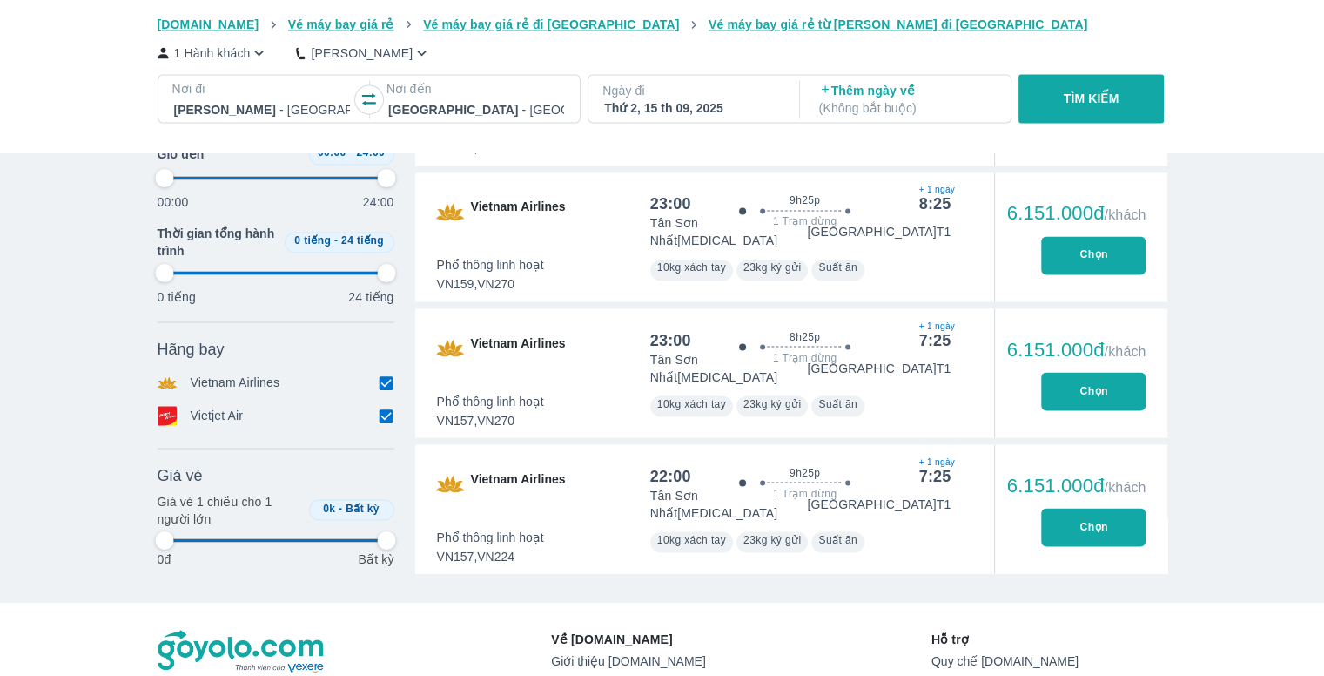
type input "97.9166666666667"
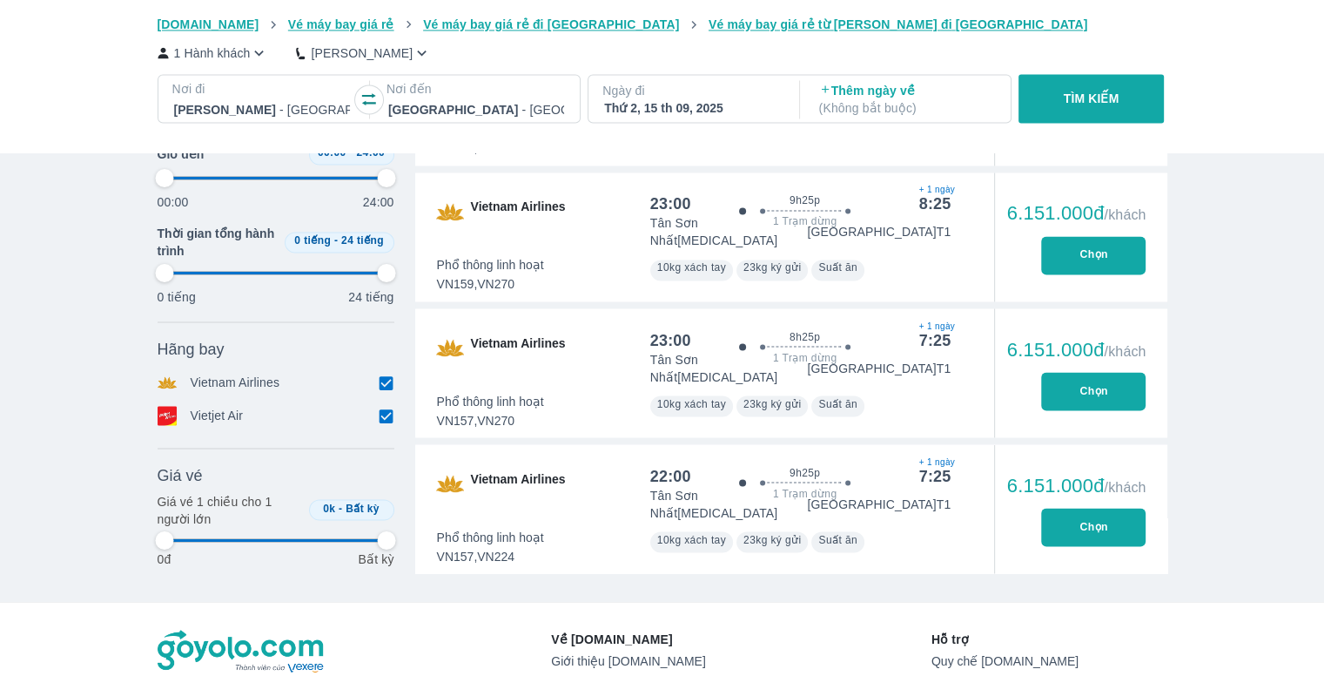
type input "97.9166666666667"
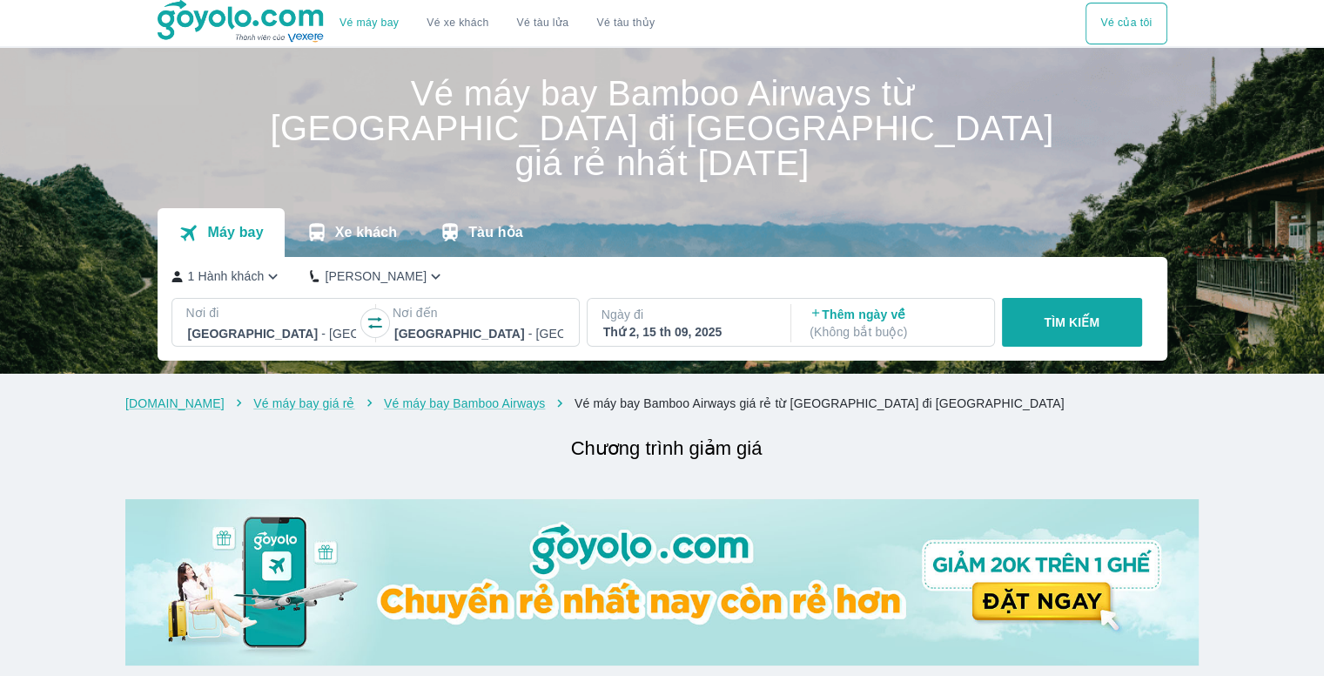
click at [47, 27] on div "Vé máy bay Vé xe khách Vé tàu lửa Vé tàu thủy Vé của tôi" at bounding box center [662, 23] width 1324 height 46
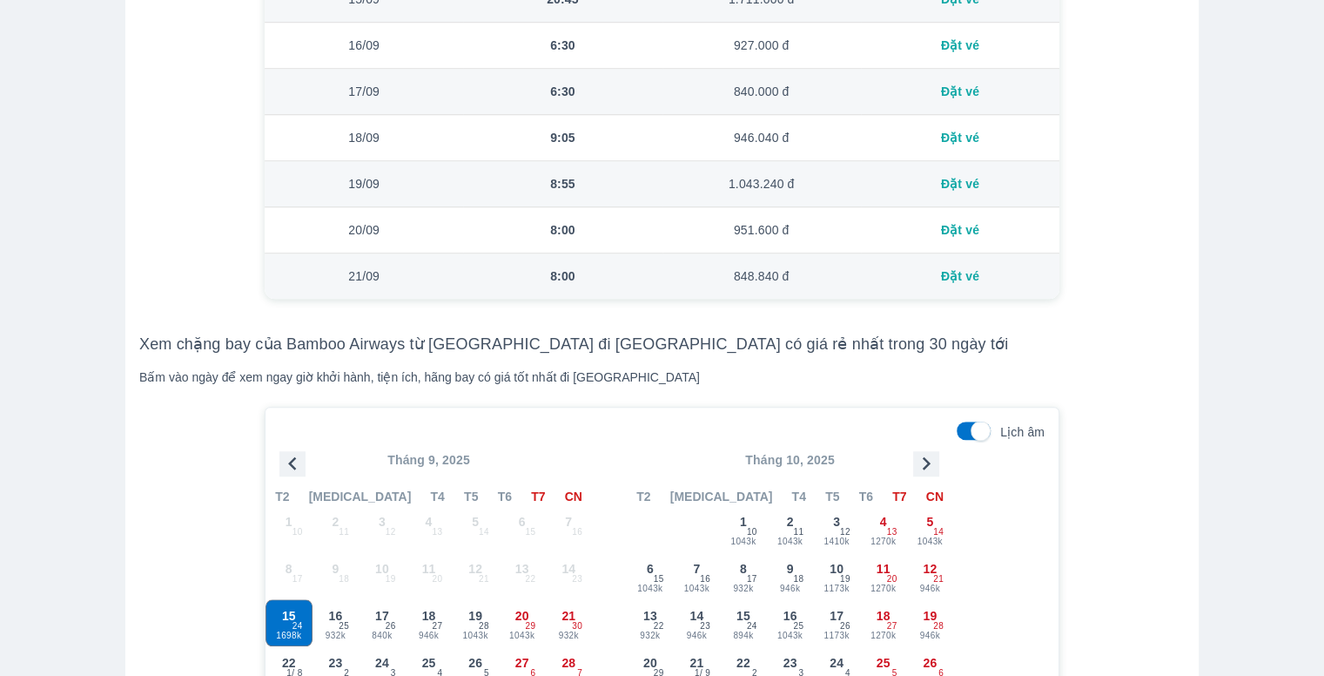
scroll to position [1567, 0]
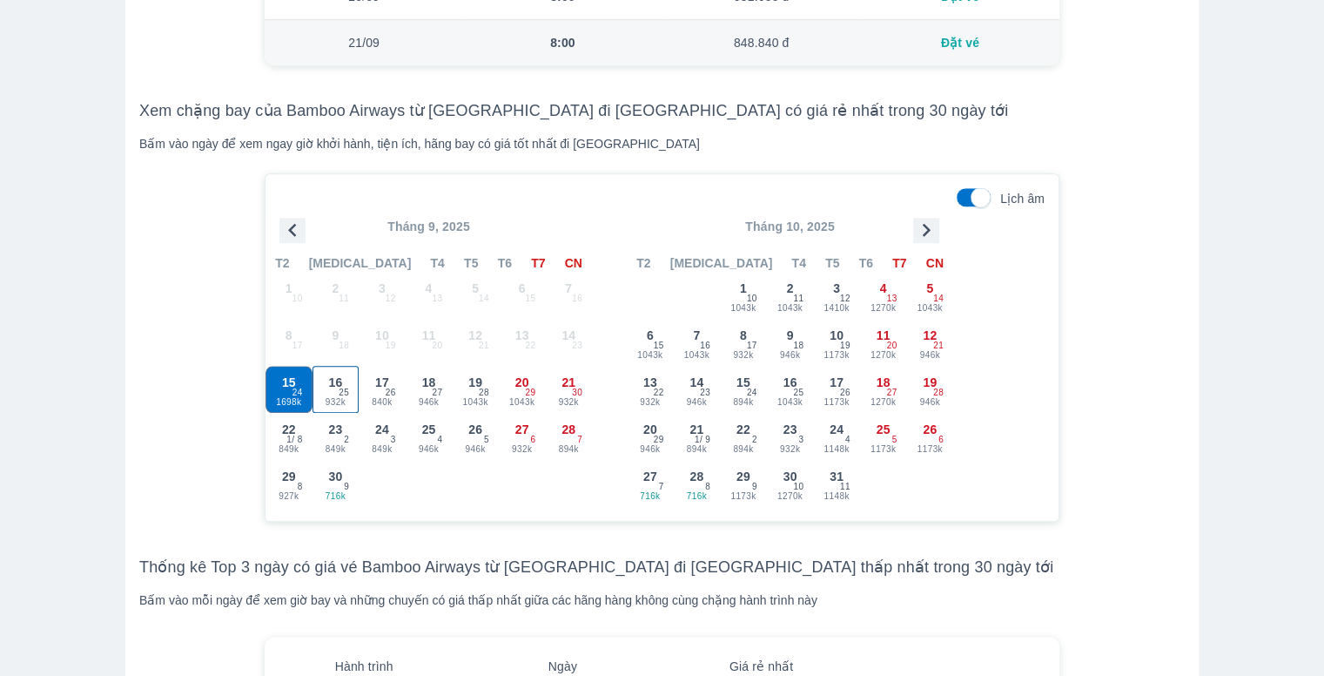
click at [342, 386] on span "25" at bounding box center [344, 393] width 10 height 14
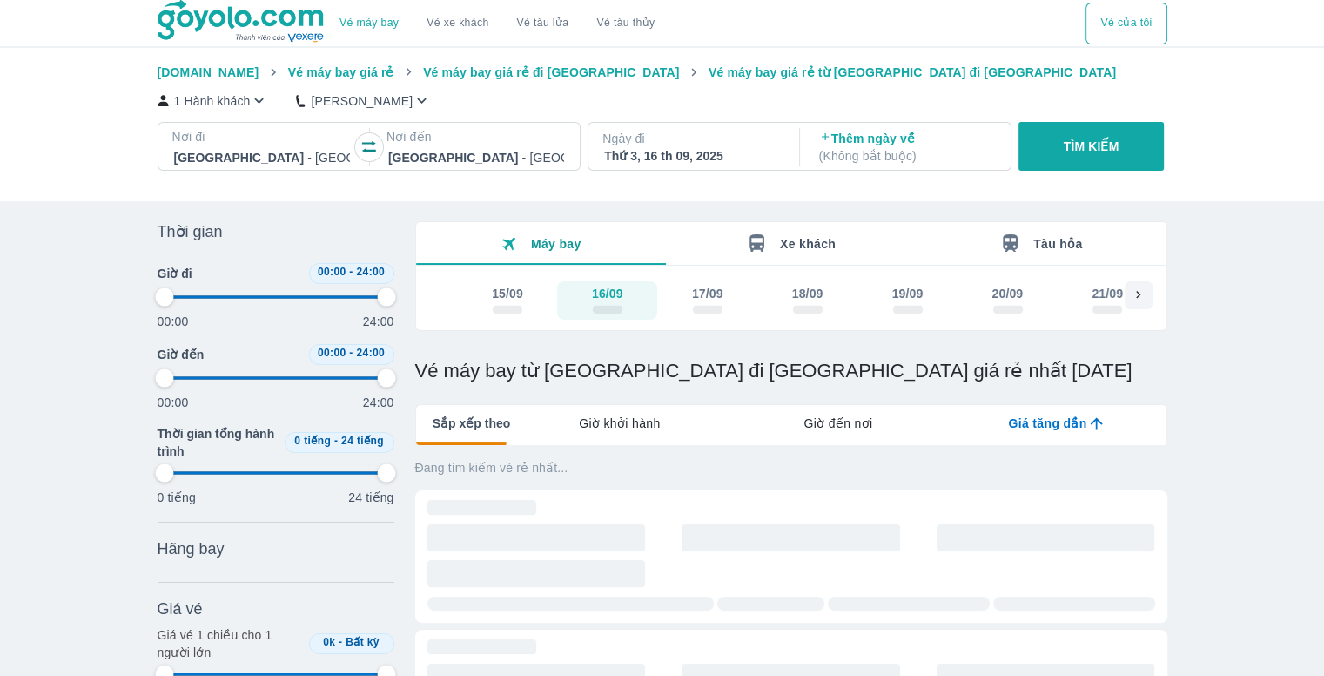
type input "97.9166666666667"
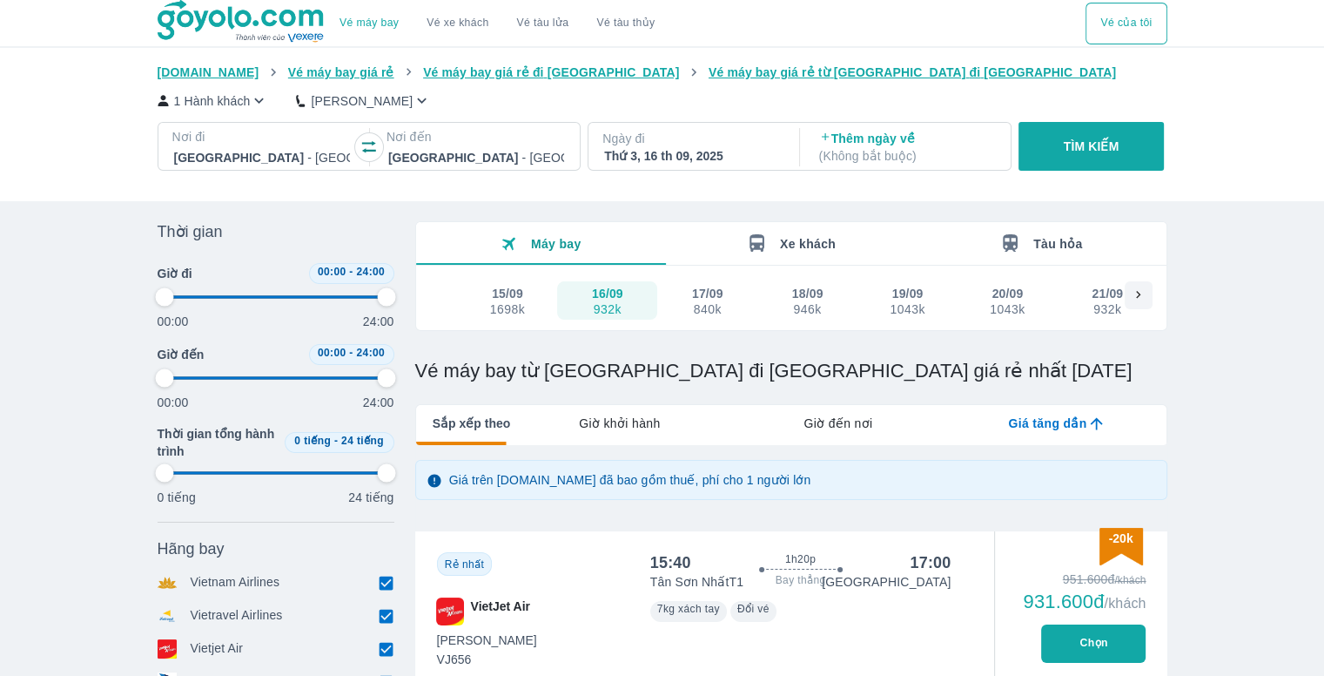
type input "97.9166666666667"
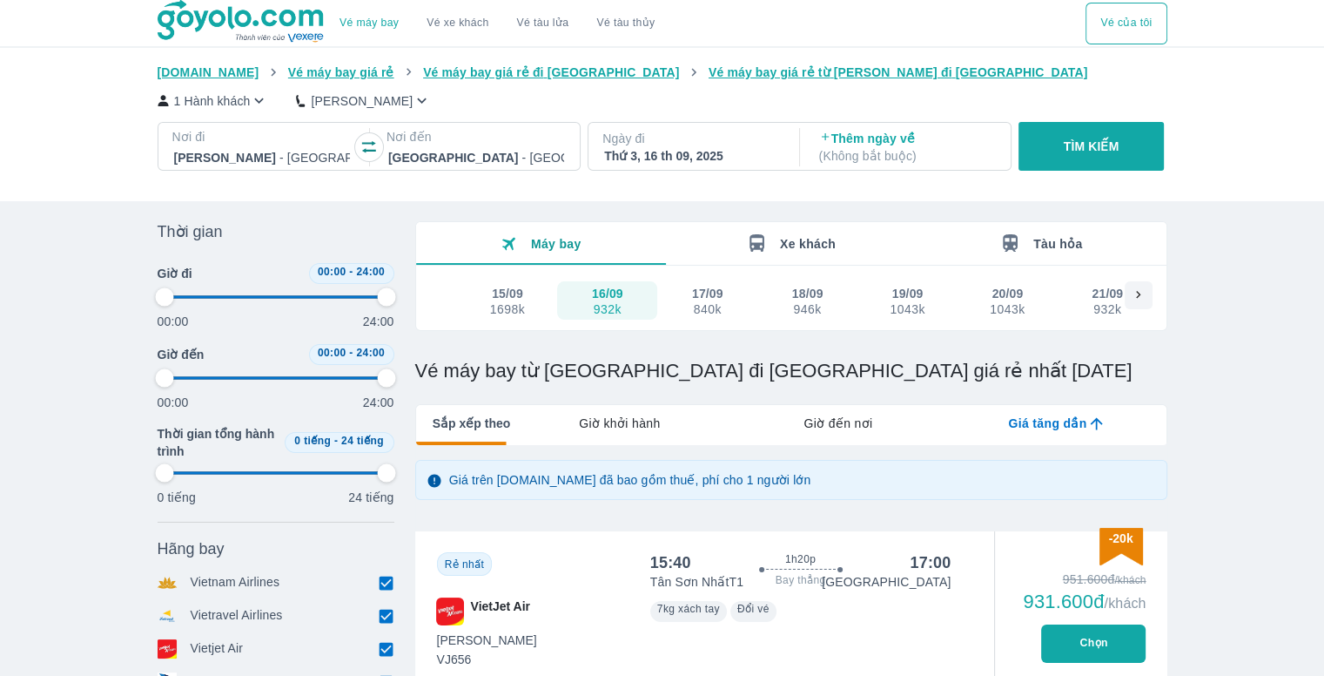
type input "97.9166666666667"
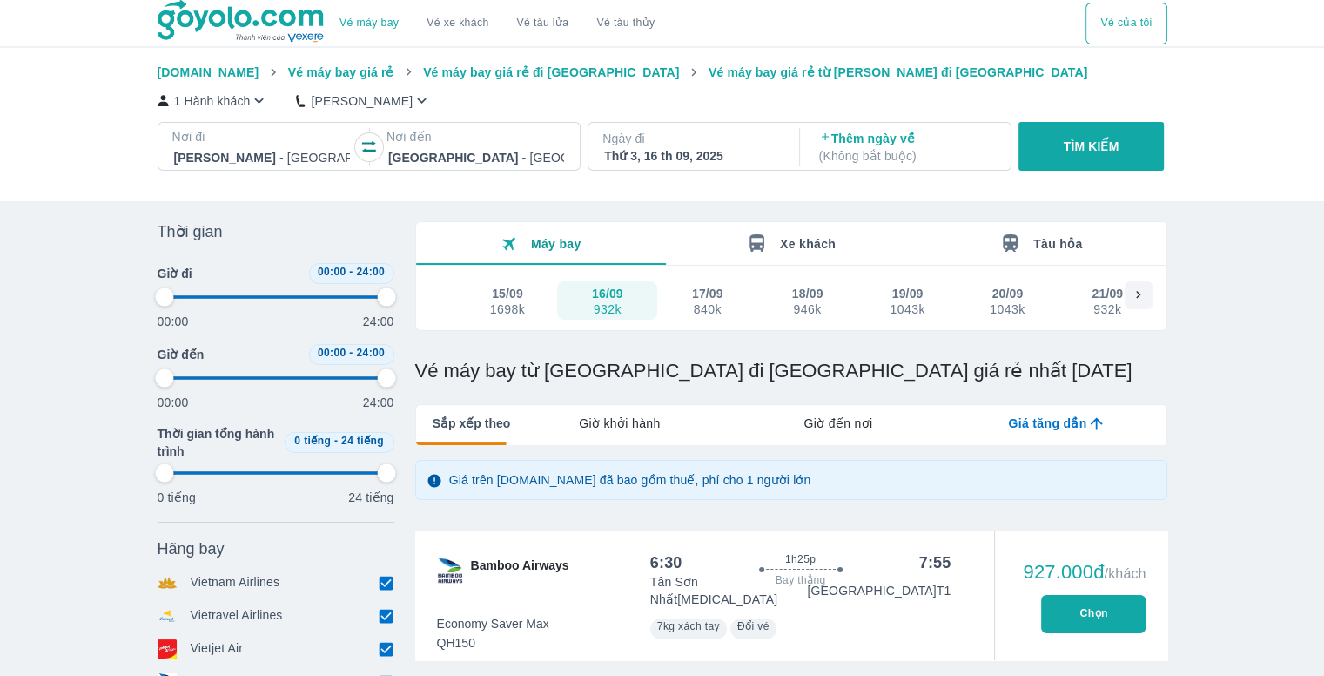
type input "97.9166666666667"
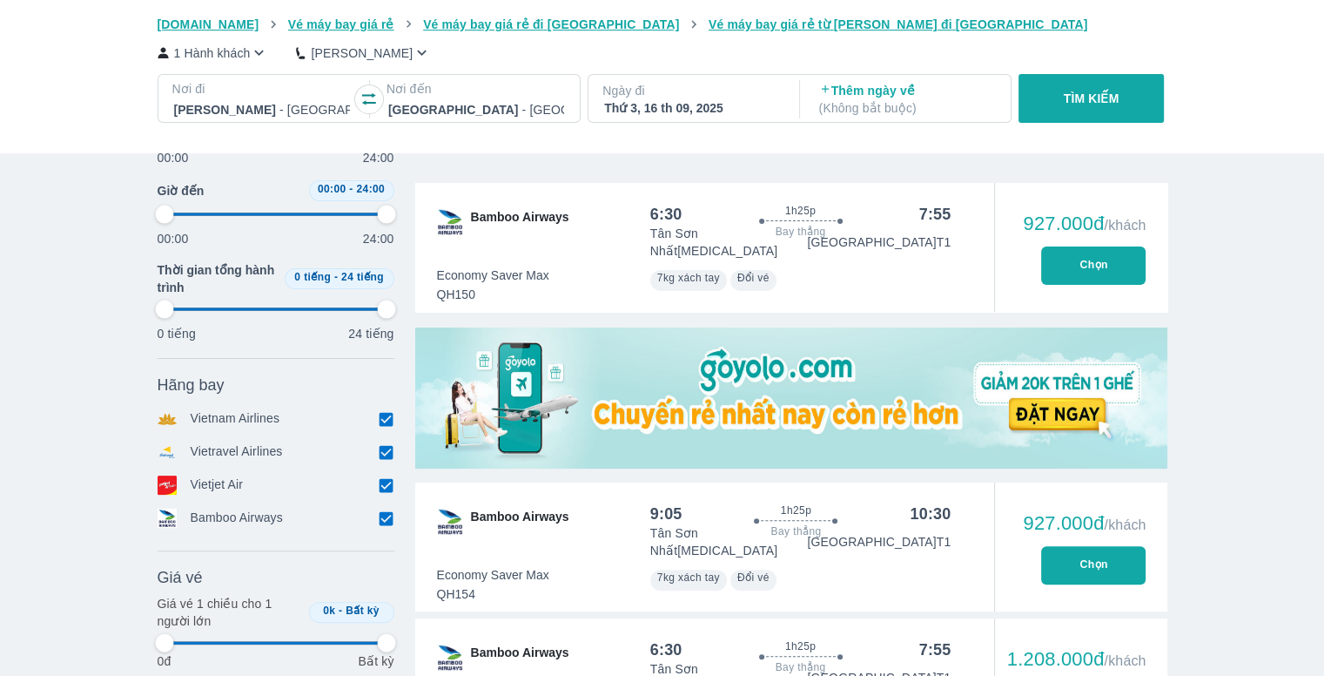
scroll to position [609, 0]
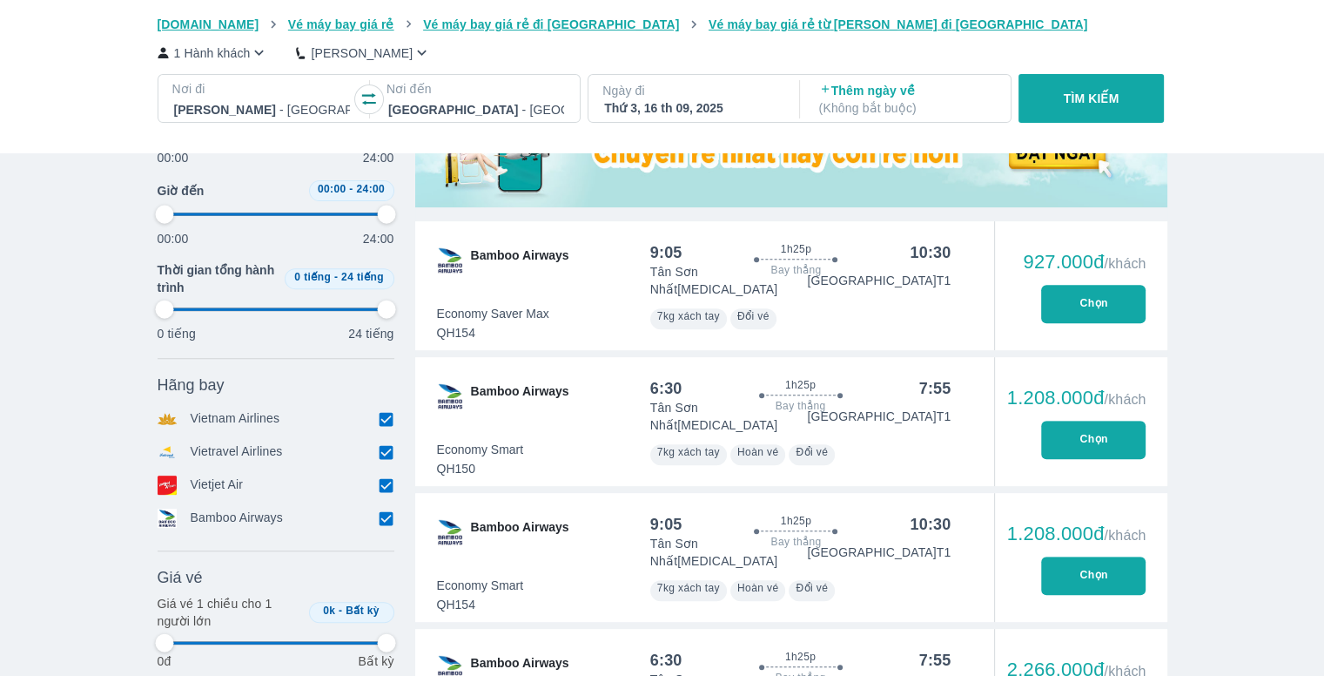
type input "97.9166666666667"
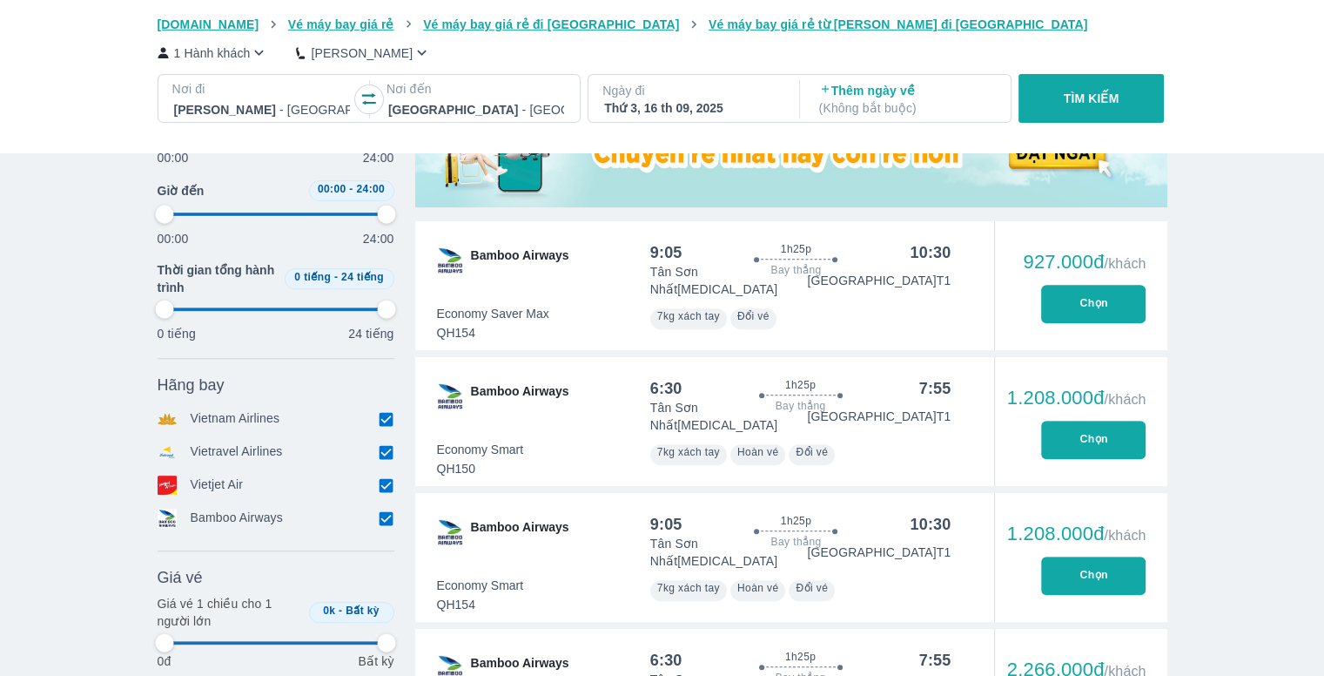
type input "97.9166666666667"
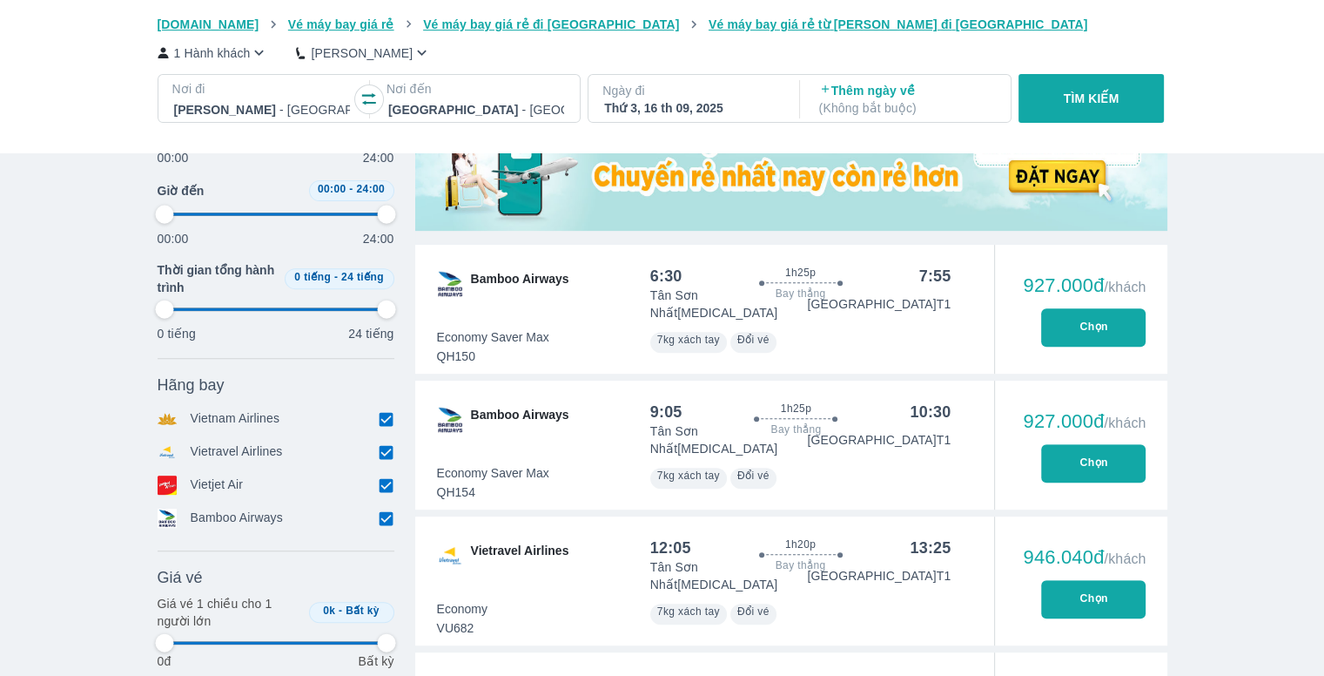
scroll to position [784, 0]
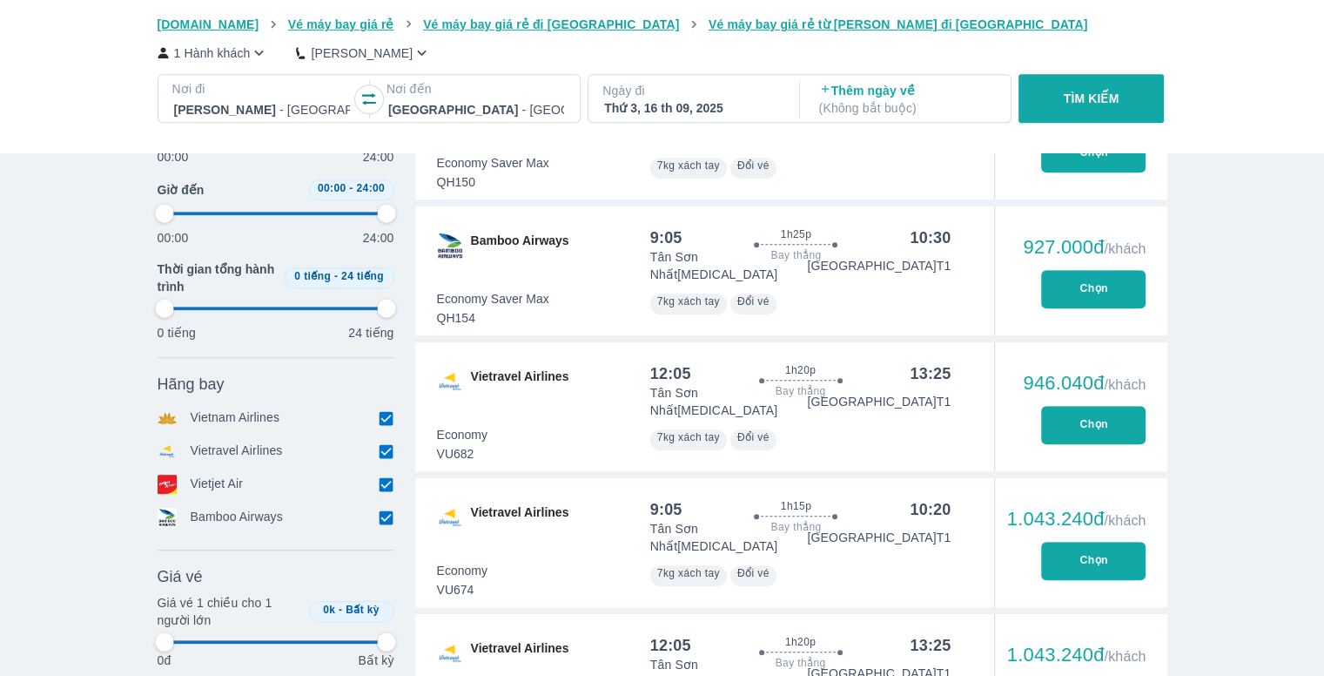
type input "97.9166666666667"
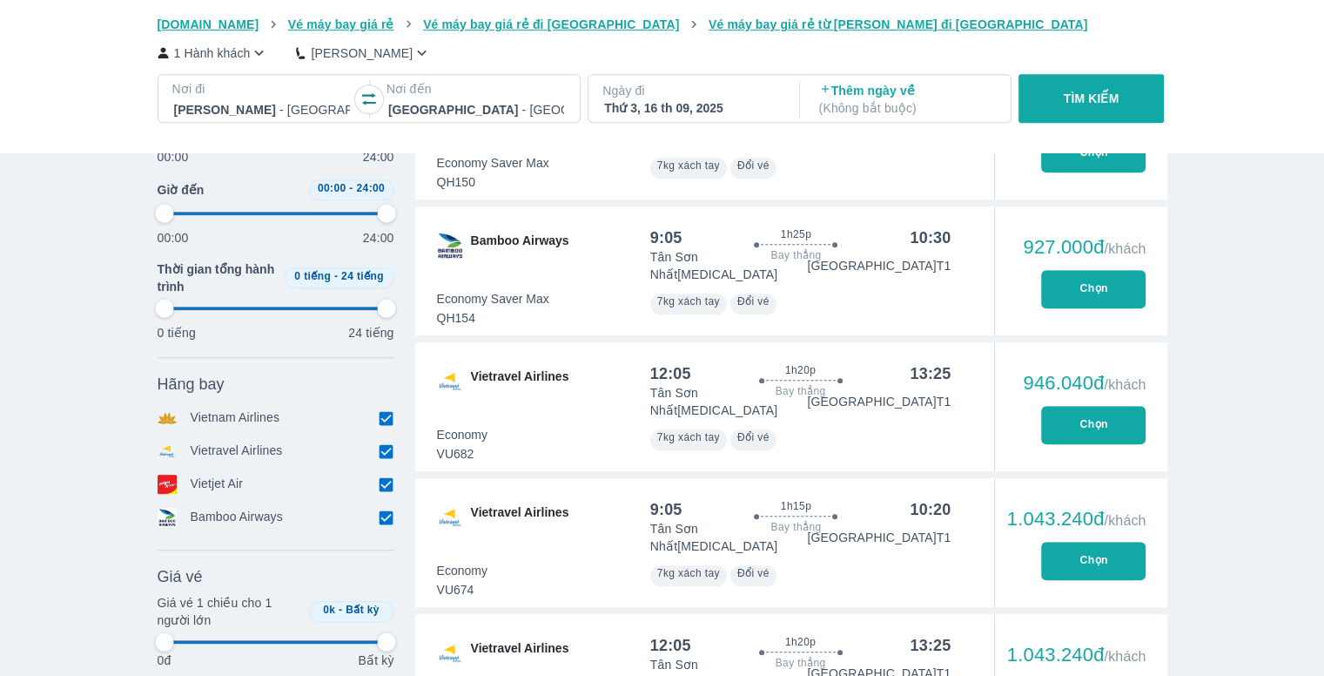
type input "97.9166666666667"
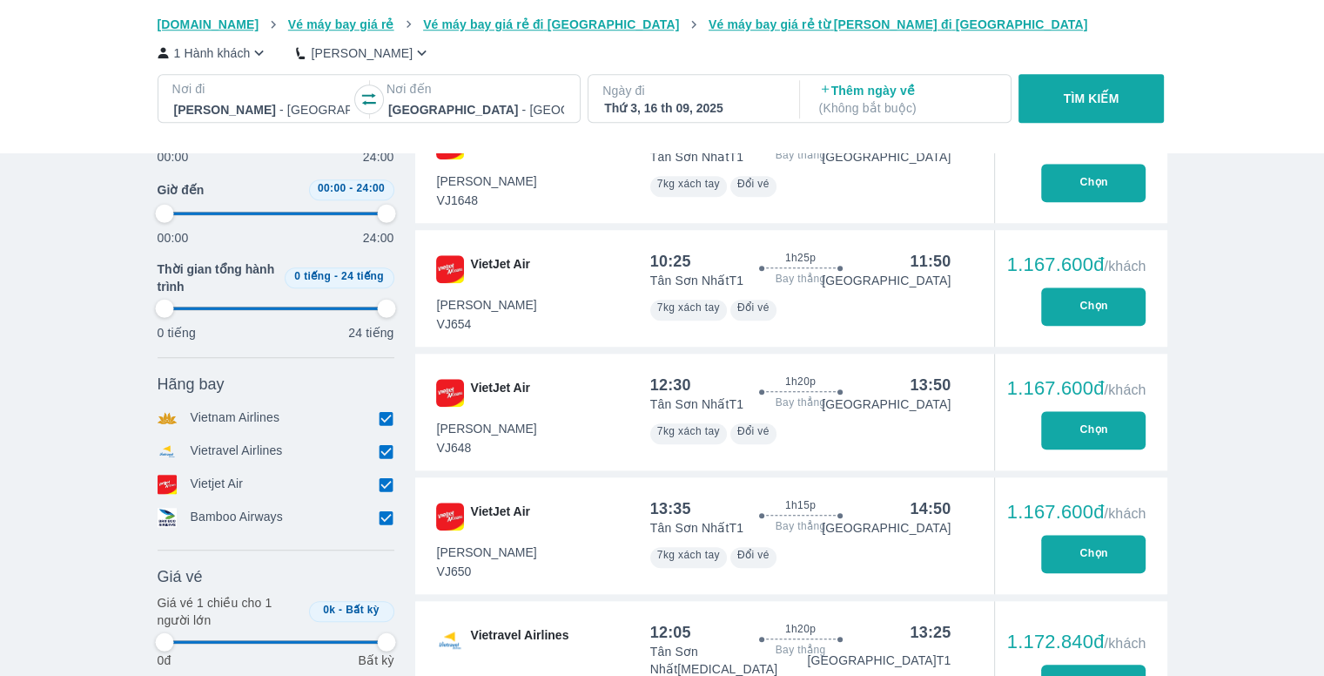
scroll to position [1567, 0]
